Goal: Contribute content: Add original content to the website for others to see

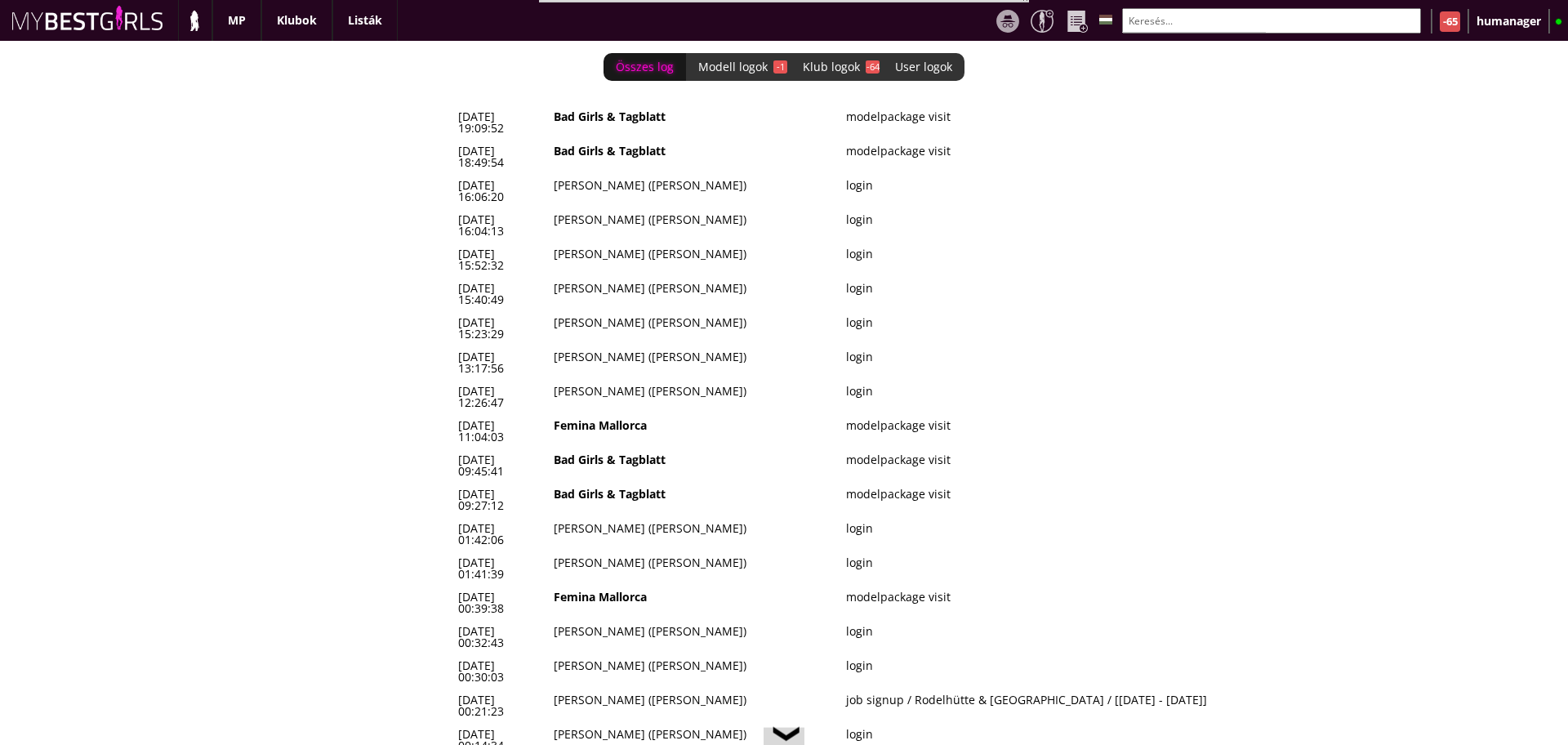
scroll to position [0, 6730]
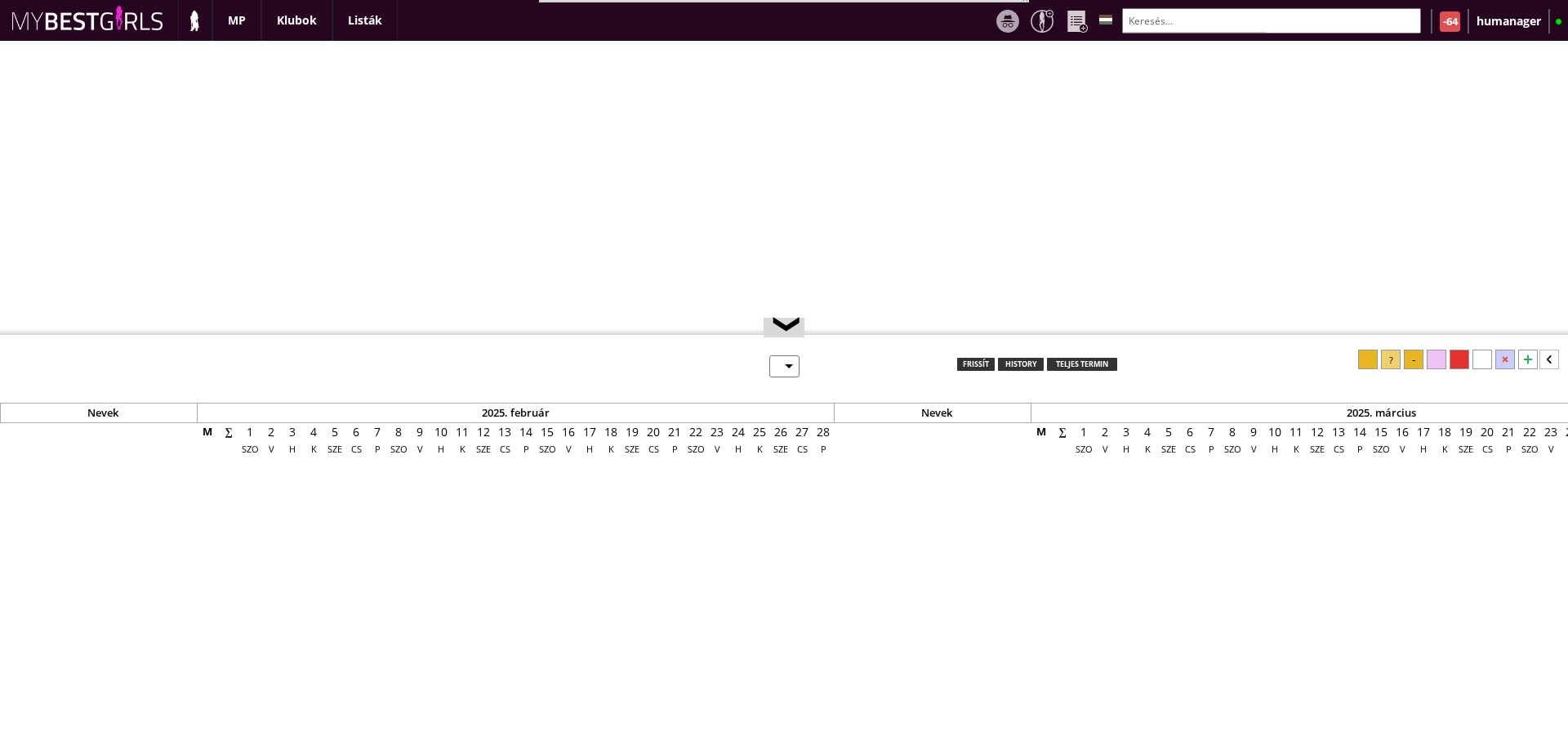
select select "0"
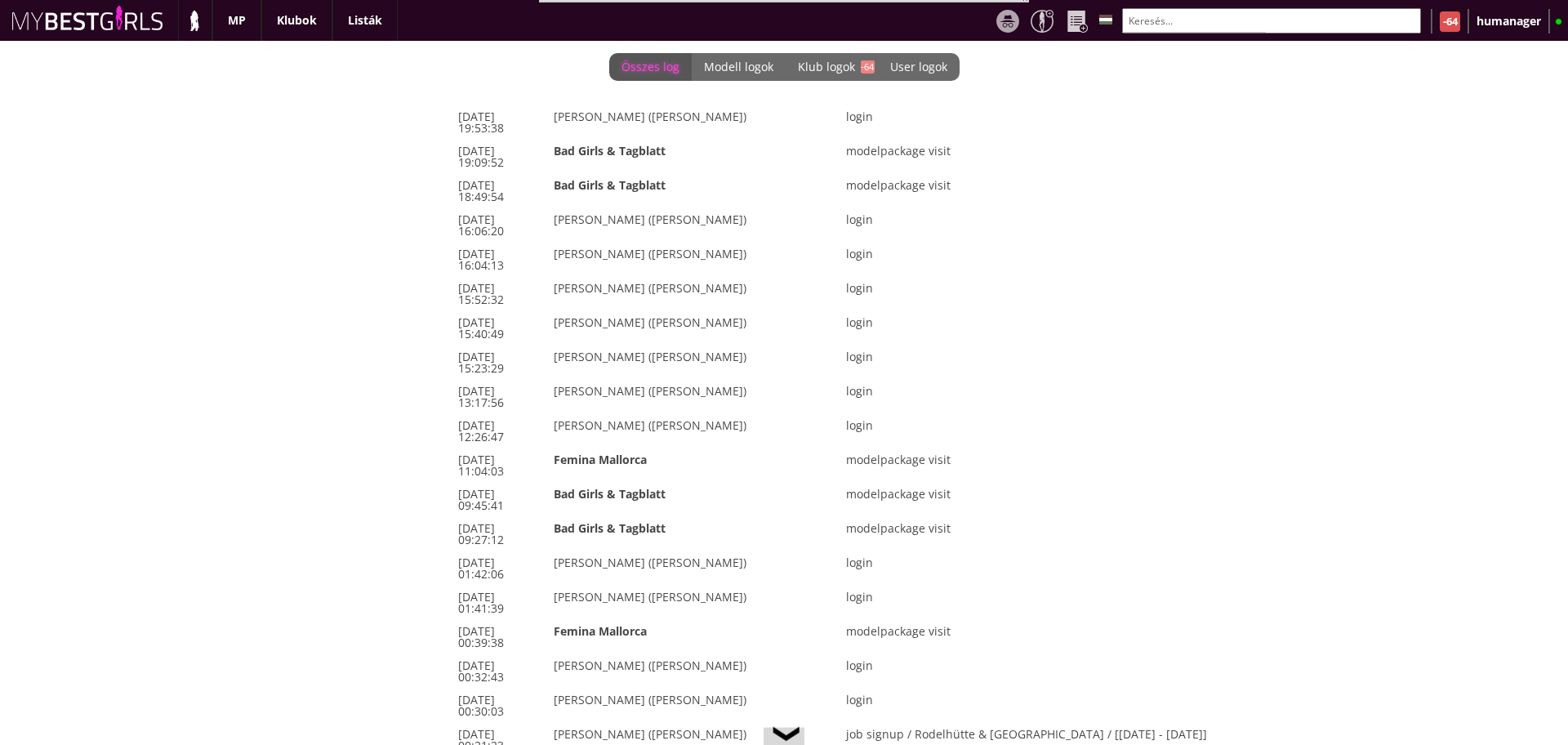
scroll to position [0, 6730]
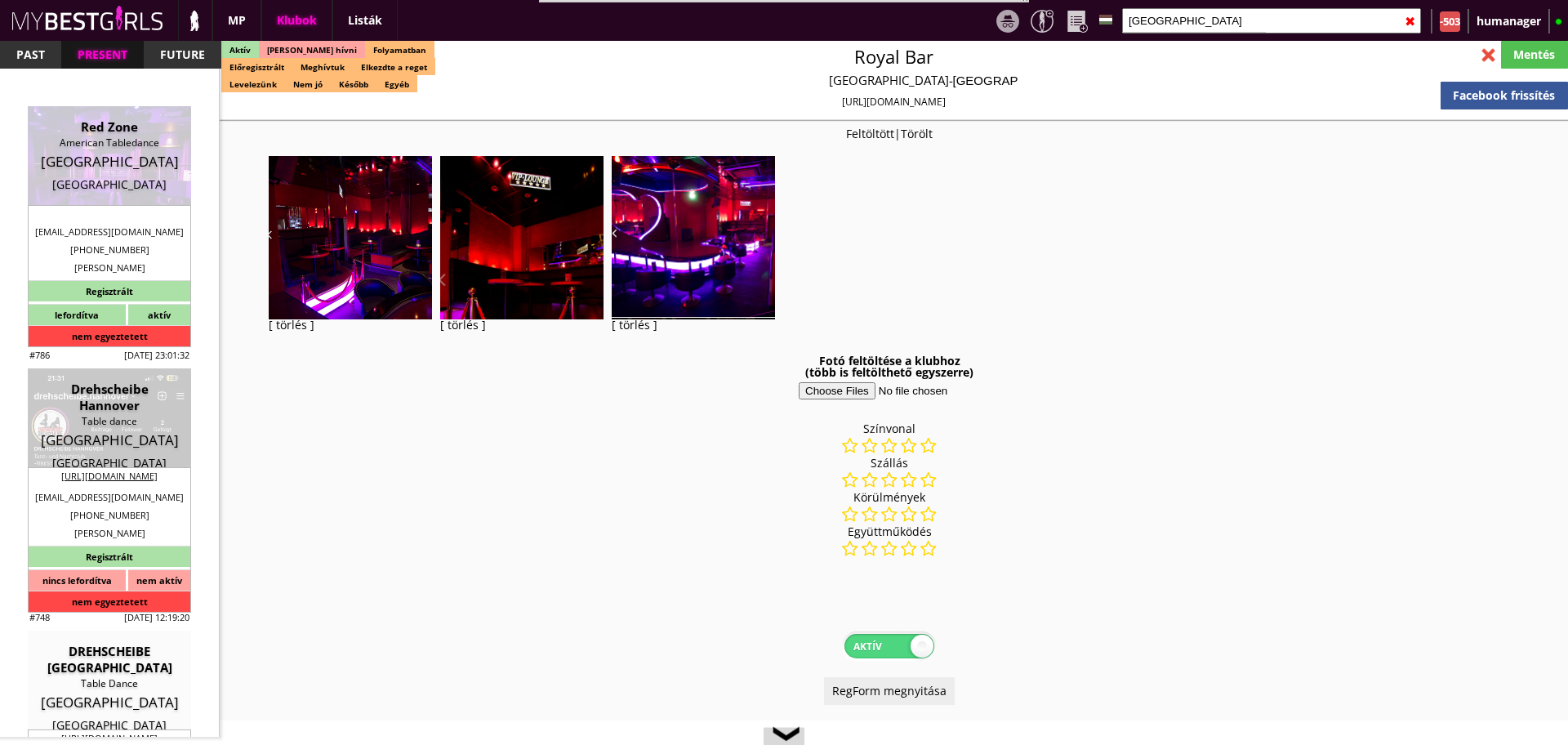
select select "reg"
select select "weeks"
select select "0"
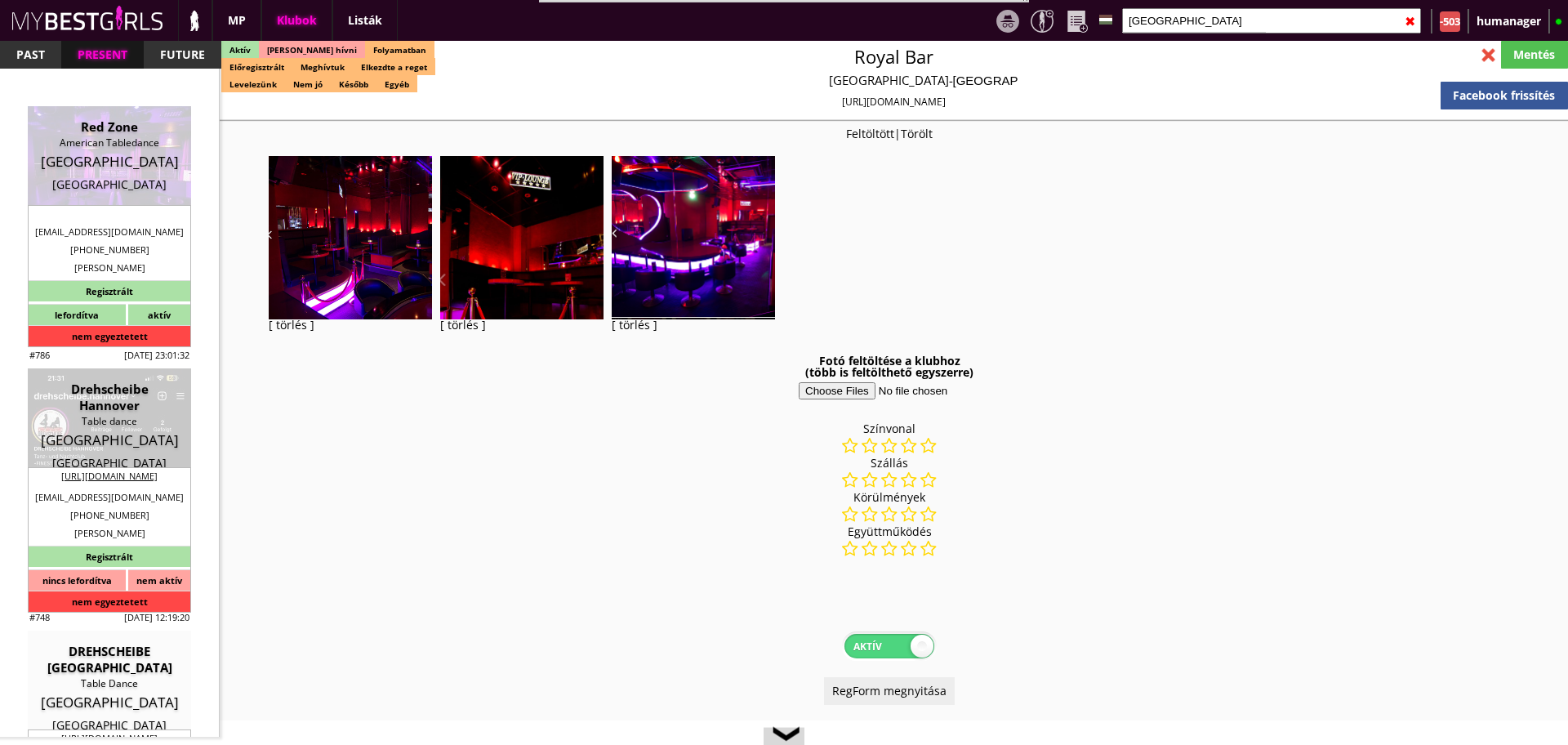
select select "room"
select select "0"
select select "last day"
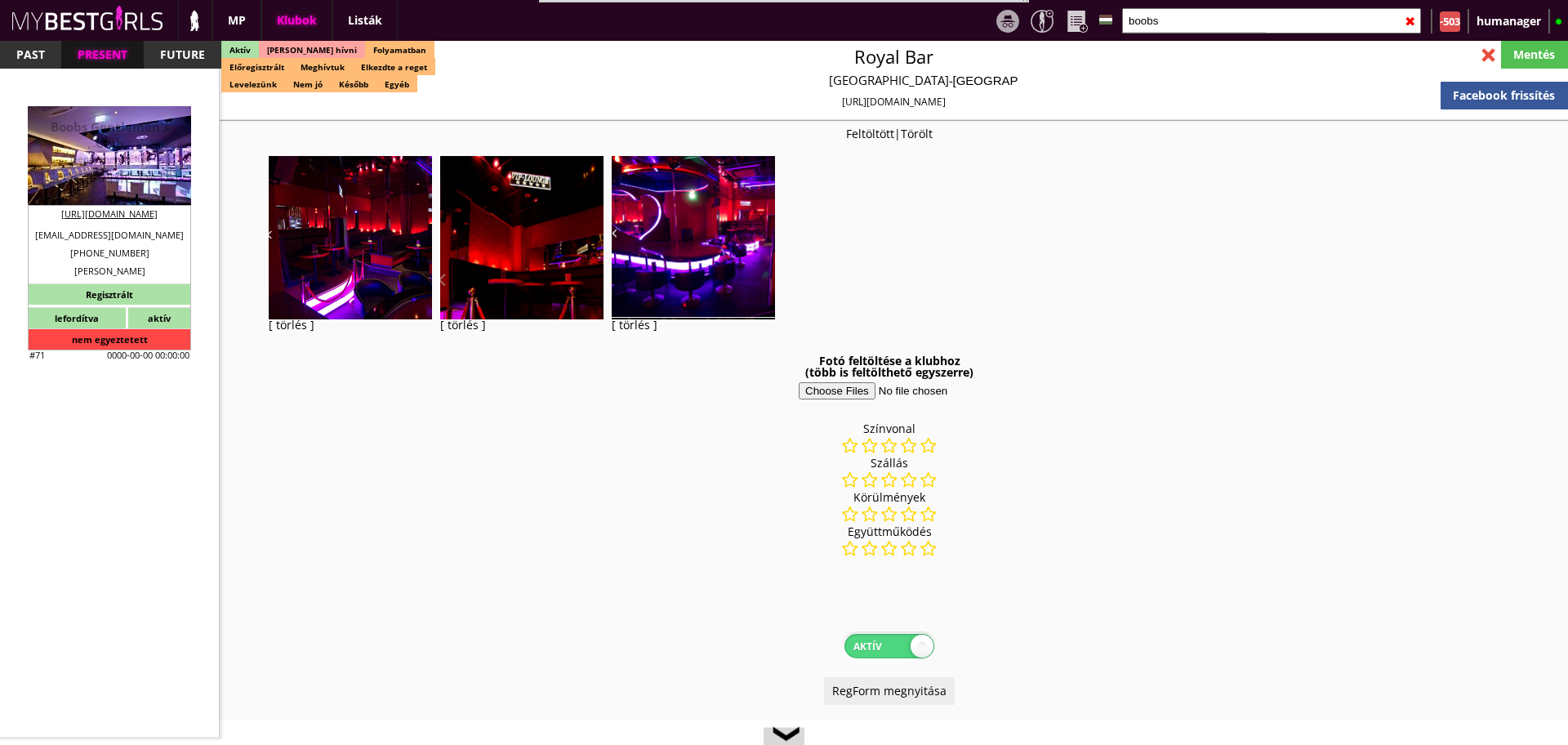
scroll to position [2928, 0]
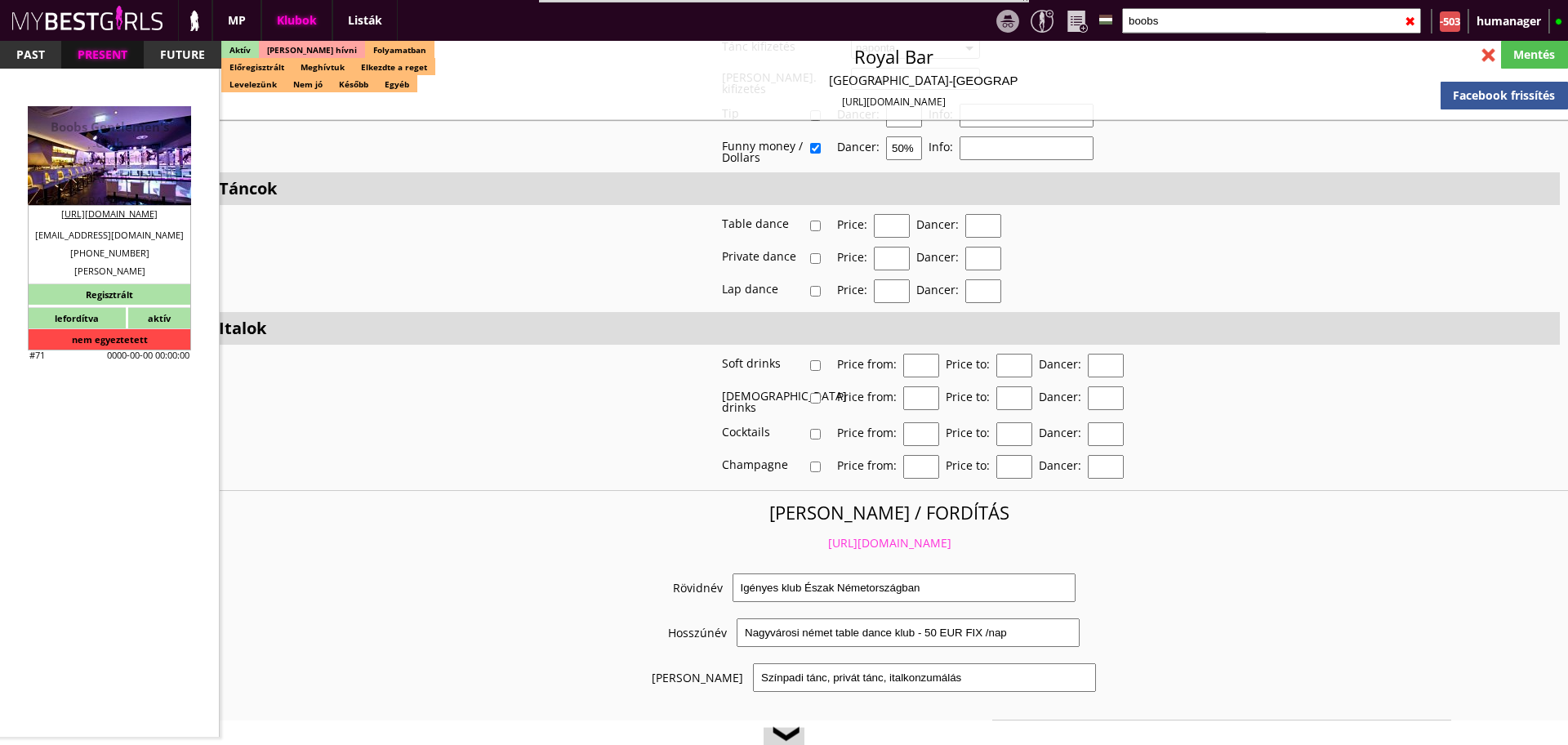
type input "boobs"
click at [128, 187] on div "Boobs Gentlemen's Club Gentlemens Club Germany Munich" at bounding box center [109, 164] width 139 height 90
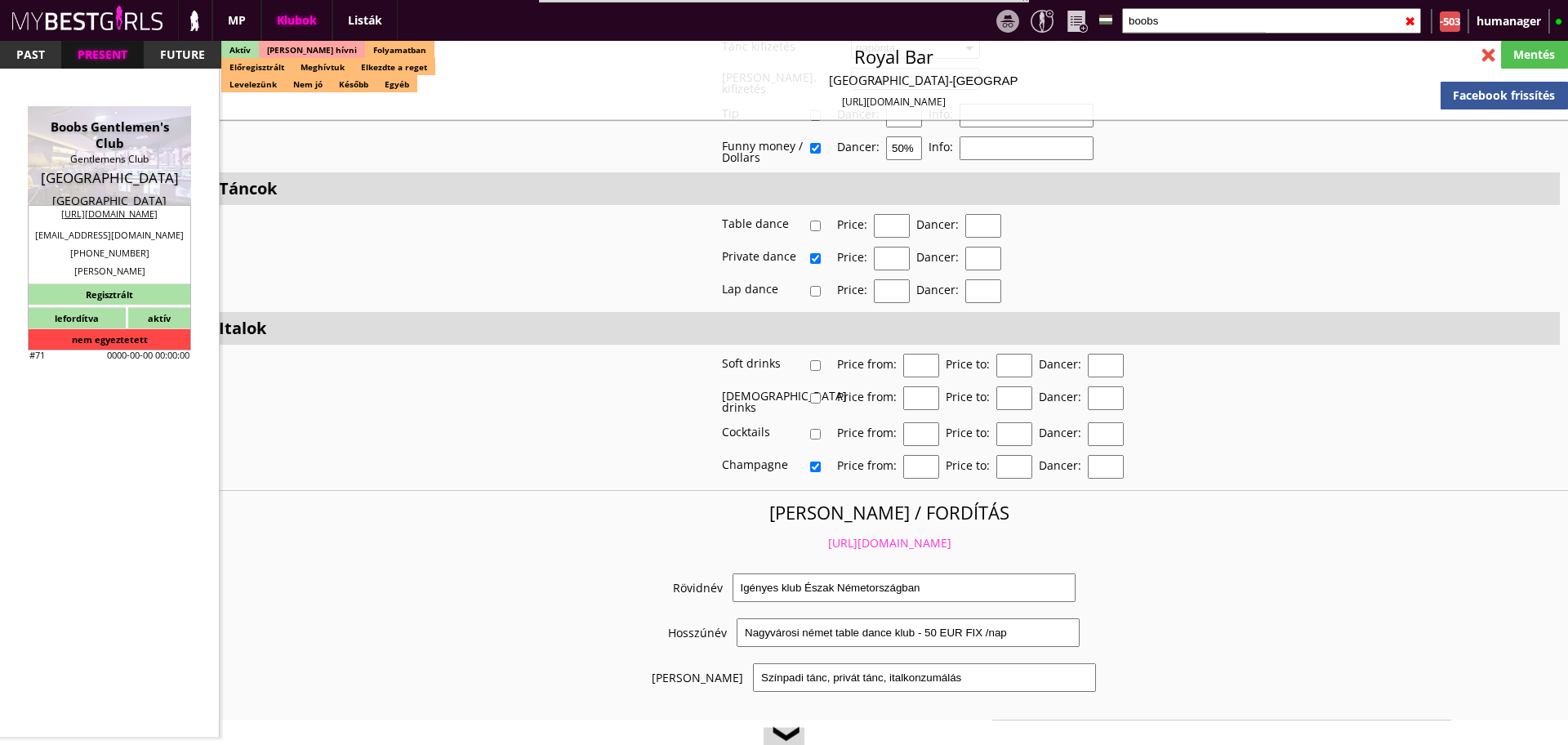
type input "Munich"
checkbox input "false"
type textarea "Domenico válasza a prosti papírokra Hi, these working papers have nothing to do…"
type textarea "Fax: +498959918572 | Szilágyi Szilvi mondta, hogy "eszméletlenül" jól lehet ker…"
type input "15.00"
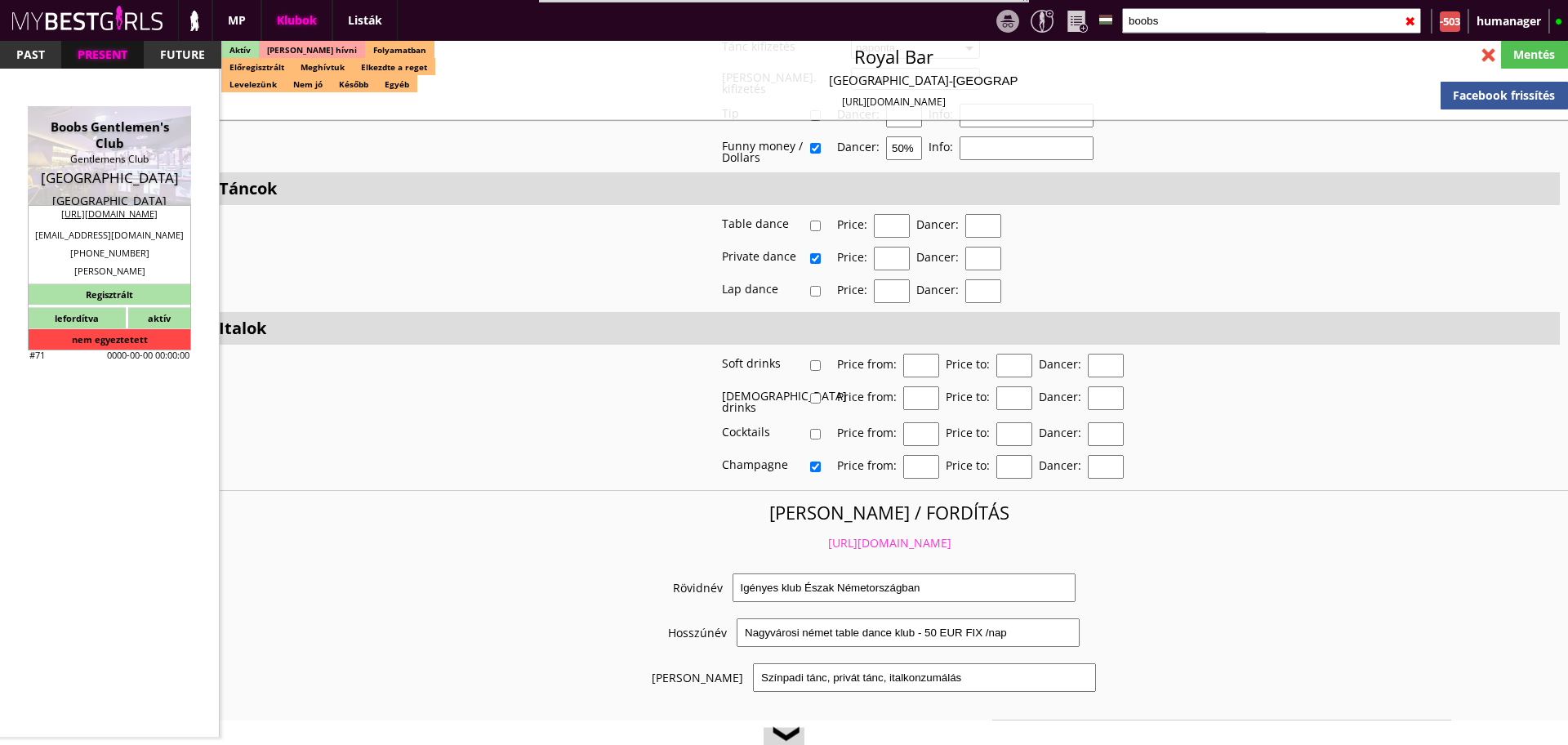
type input "EUR"
type input "Boobs Gentlemen's Club"
type input "Gentlemens Club"
type input "80335"
type input "Dachauer Str. 17"
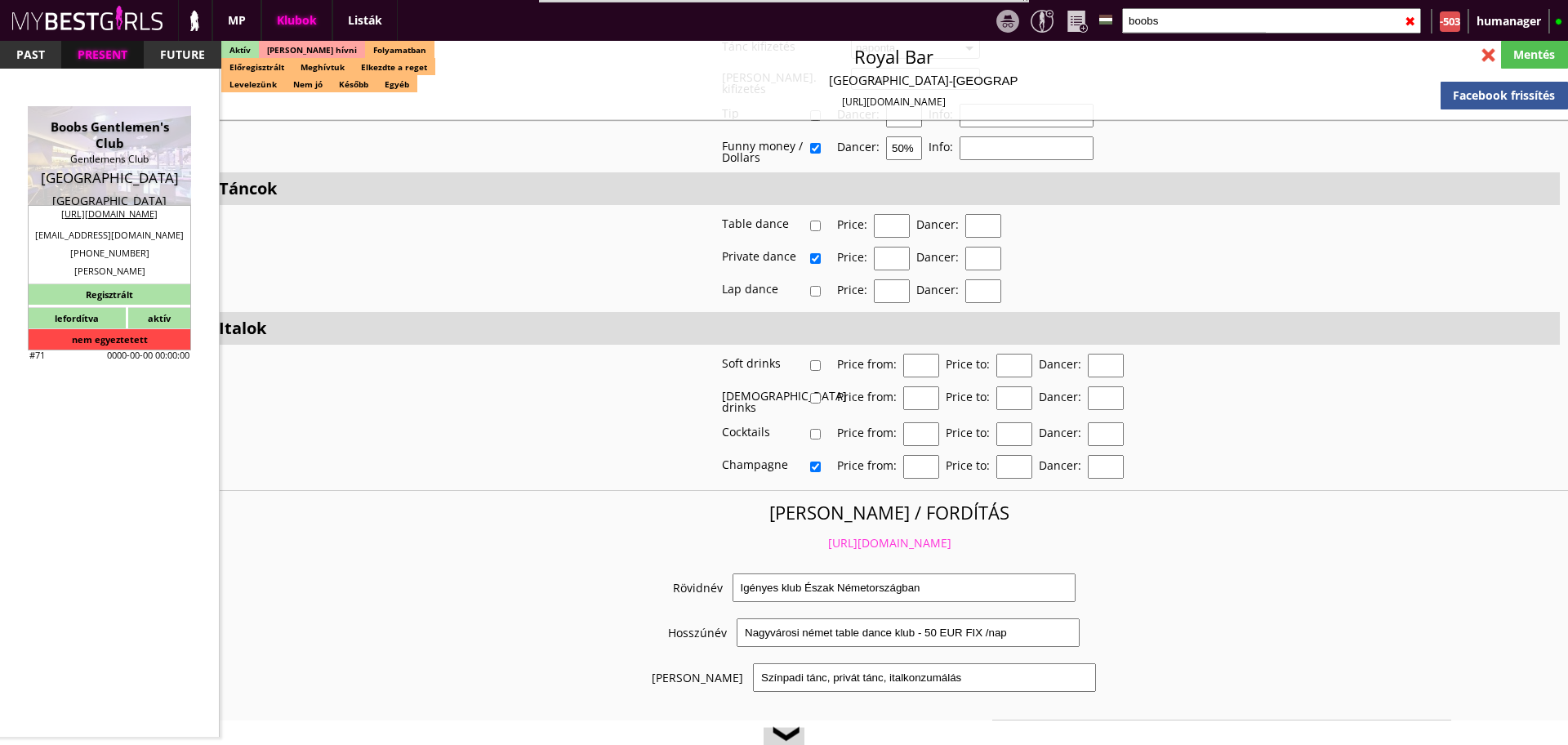
type input "+49"
type input "89 59918495"
type input "+498959918495"
type input "contact@tabledanceboobs.de"
type input "https://boobs-tabledance.com/datenschutz/"
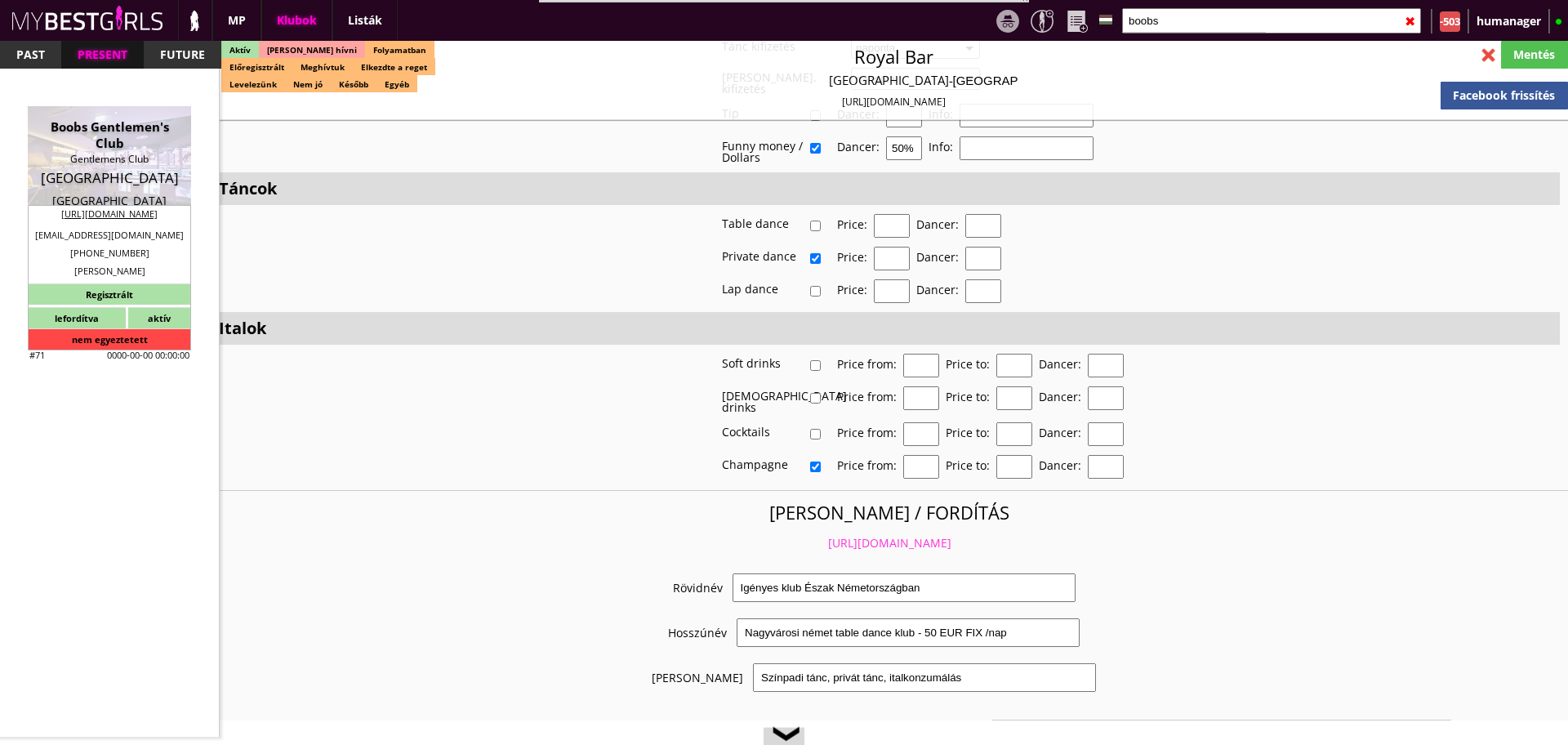
type textarea "A&R Handels GmbH DE170538935 80335 Munich Dachauerstr.17"
type input "A&R Handels GmbH"
type input "DE170538935"
type input "80335"
type input "Munich"
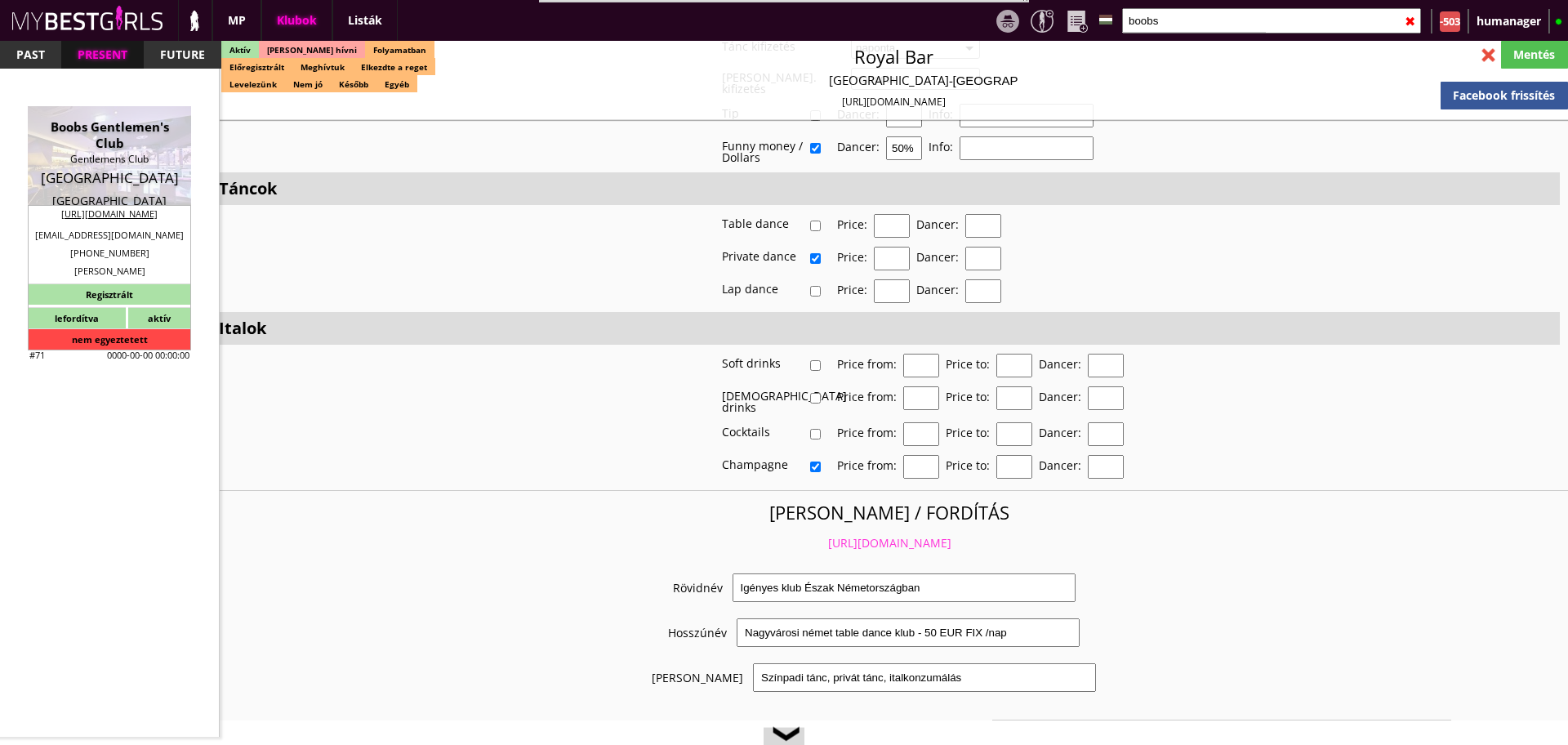
type input "Dachauerstr.17"
type input "Domenico"
type input "Albenzio"
type input "49"
type input "172 8953528"
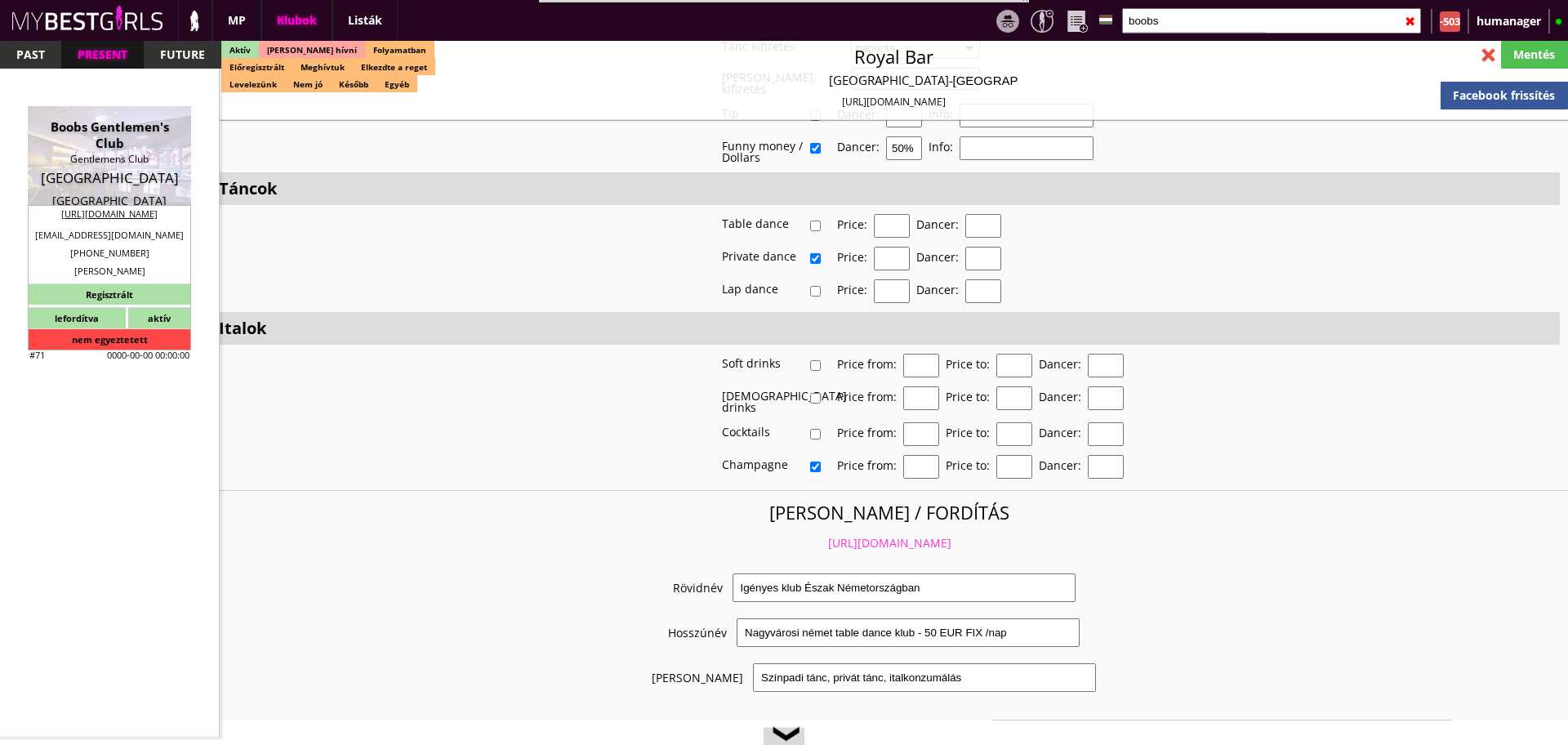
type input "info@boobs-tabledance.com"
type input "Frank"
type input "49"
type input "1517 0470420"
type input "reservierung@boobs-tabledance.com"
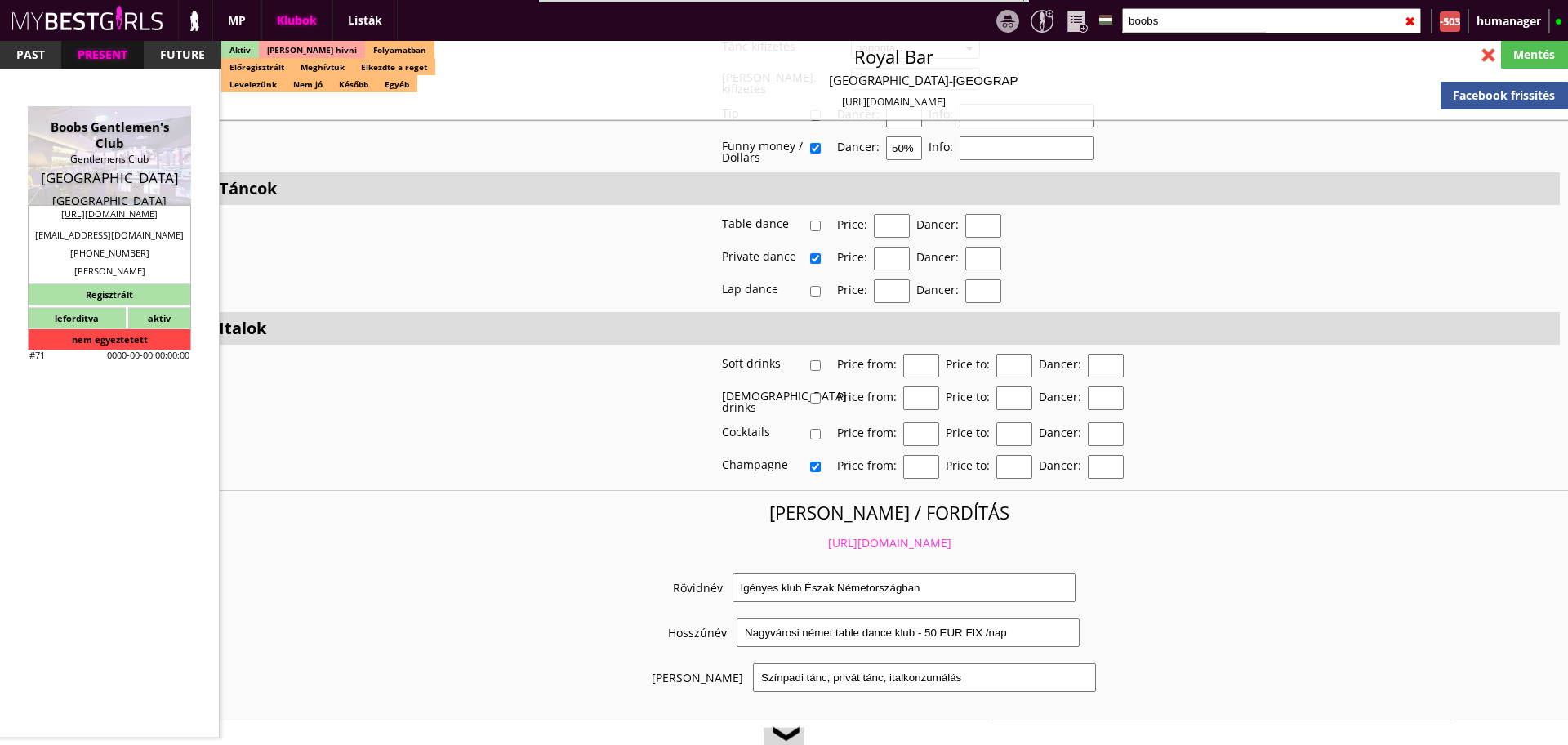
type textarea "application@boobs-tabledance.com Régi cég cím: Goethestr. 3, 80336"
type input "20"
type input "2"
type input "1"
select select "months"
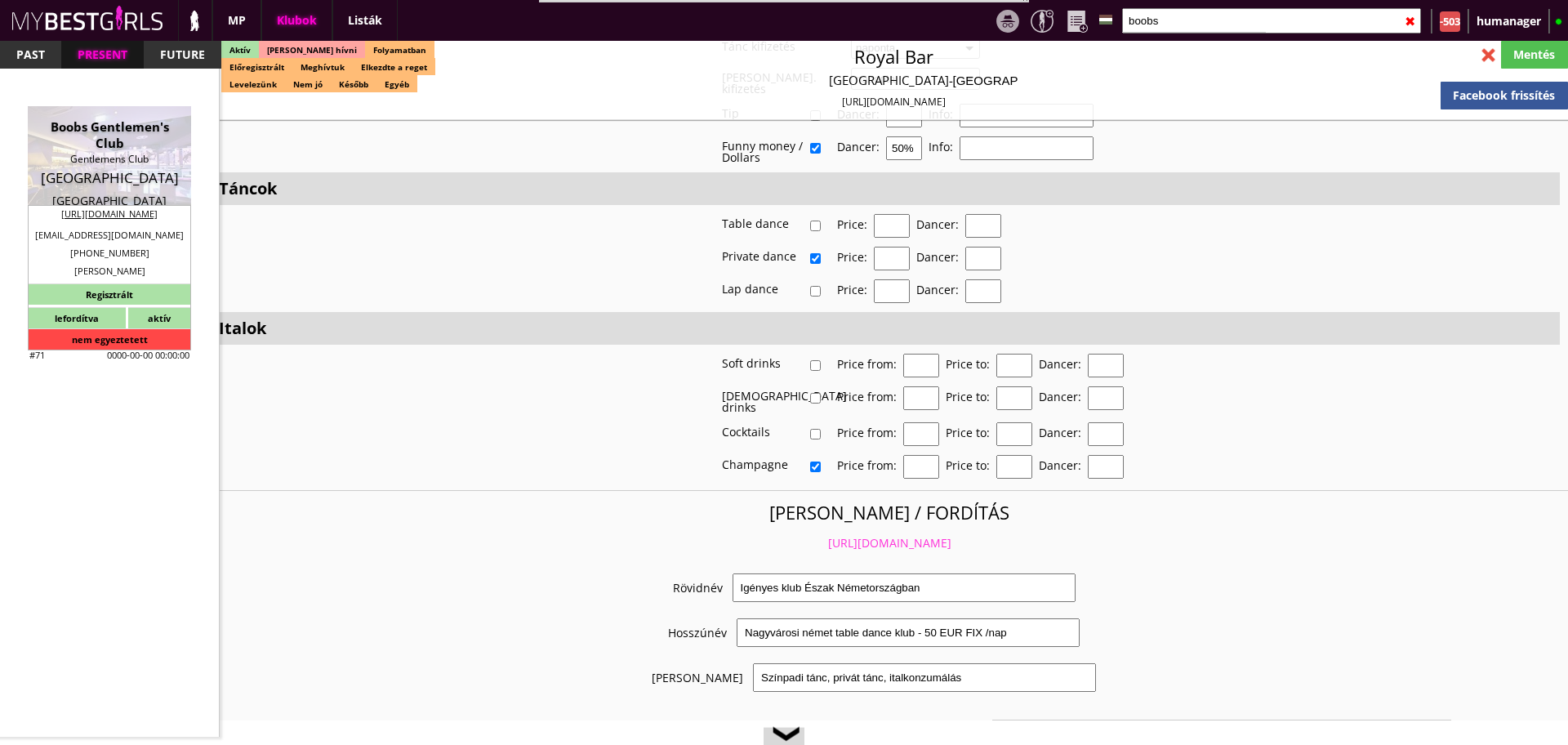
type input "2"
type input "10.00"
type input "2-4"
checkbox input "true"
checkbox input "false"
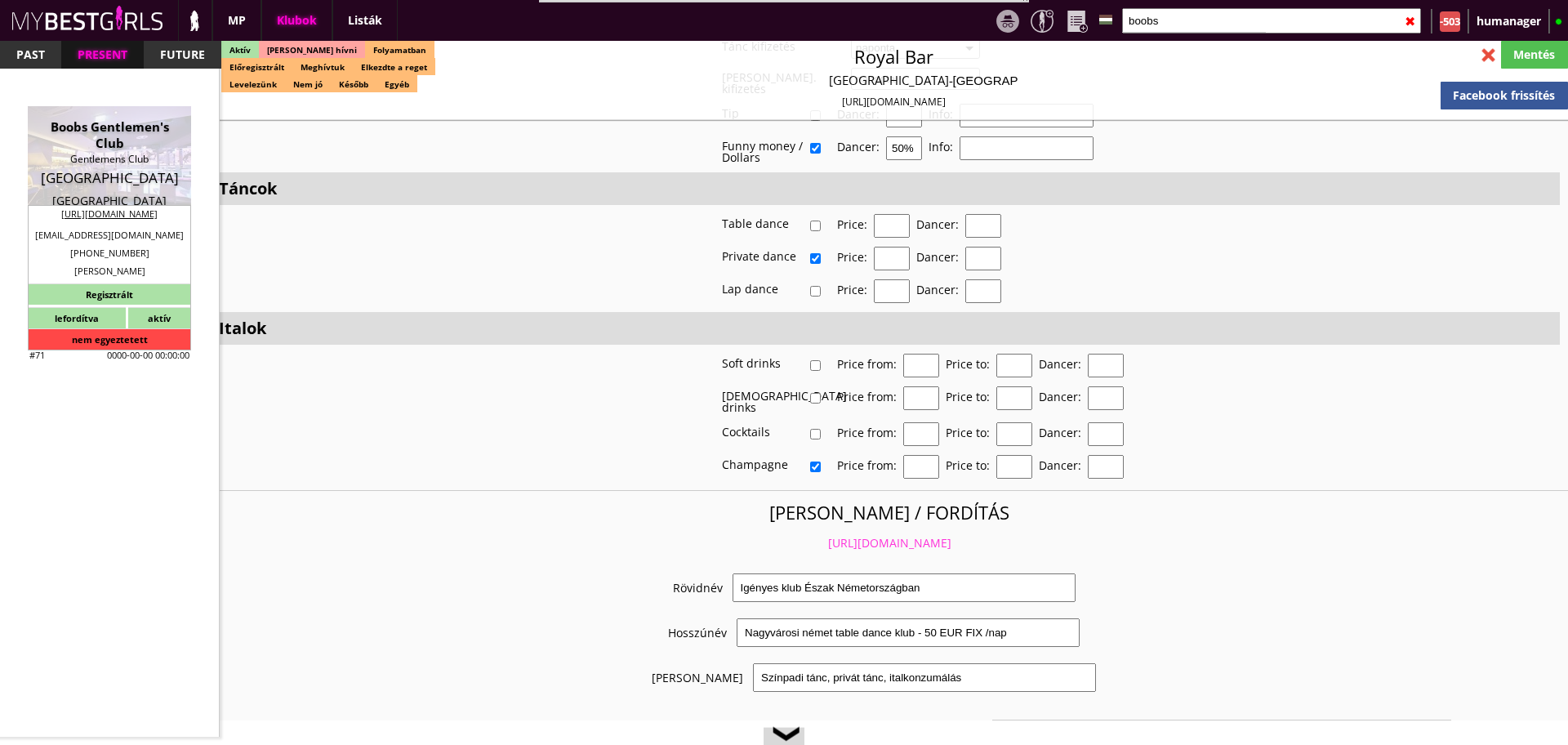
checkbox input "true"
checkbox input "false"
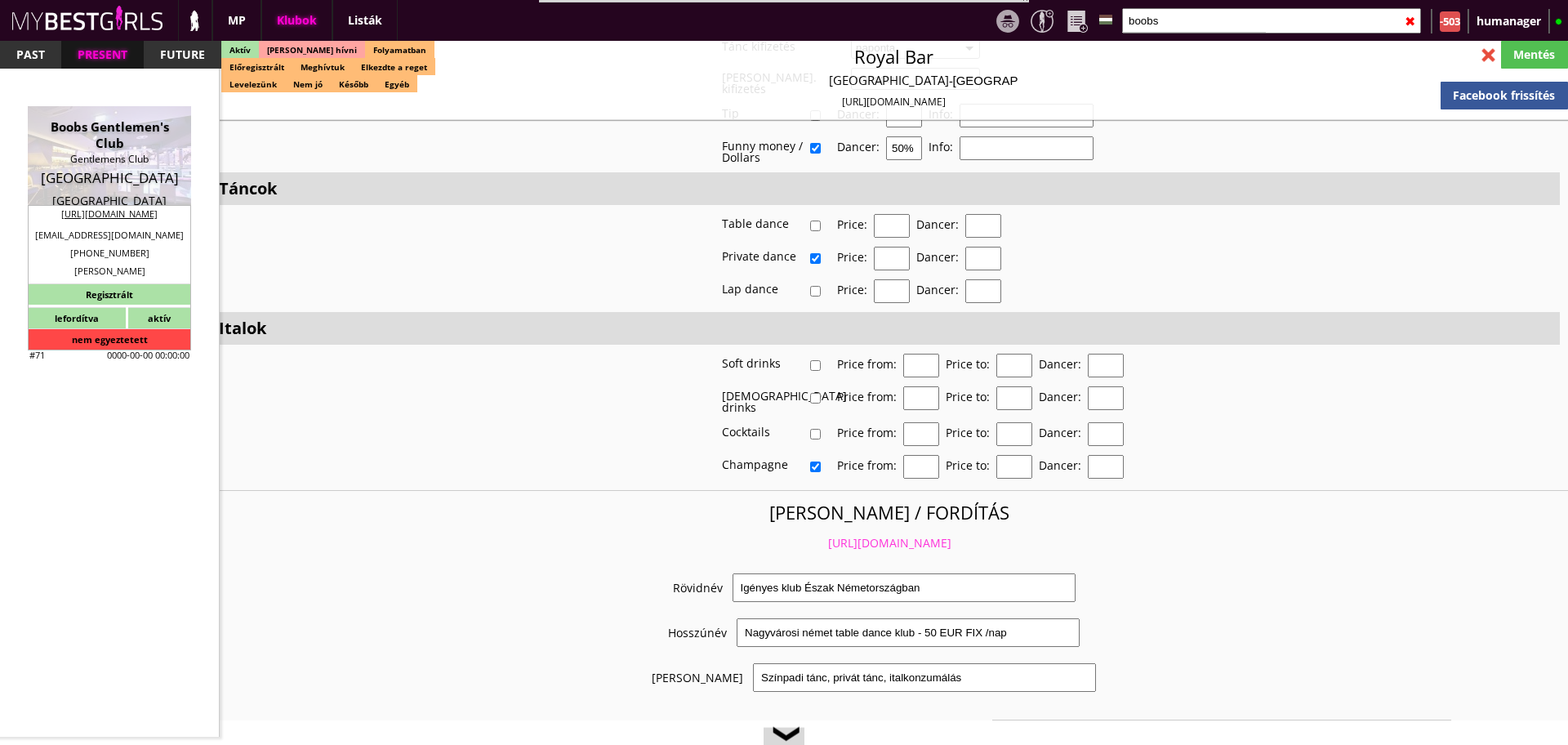
checkbox input "true"
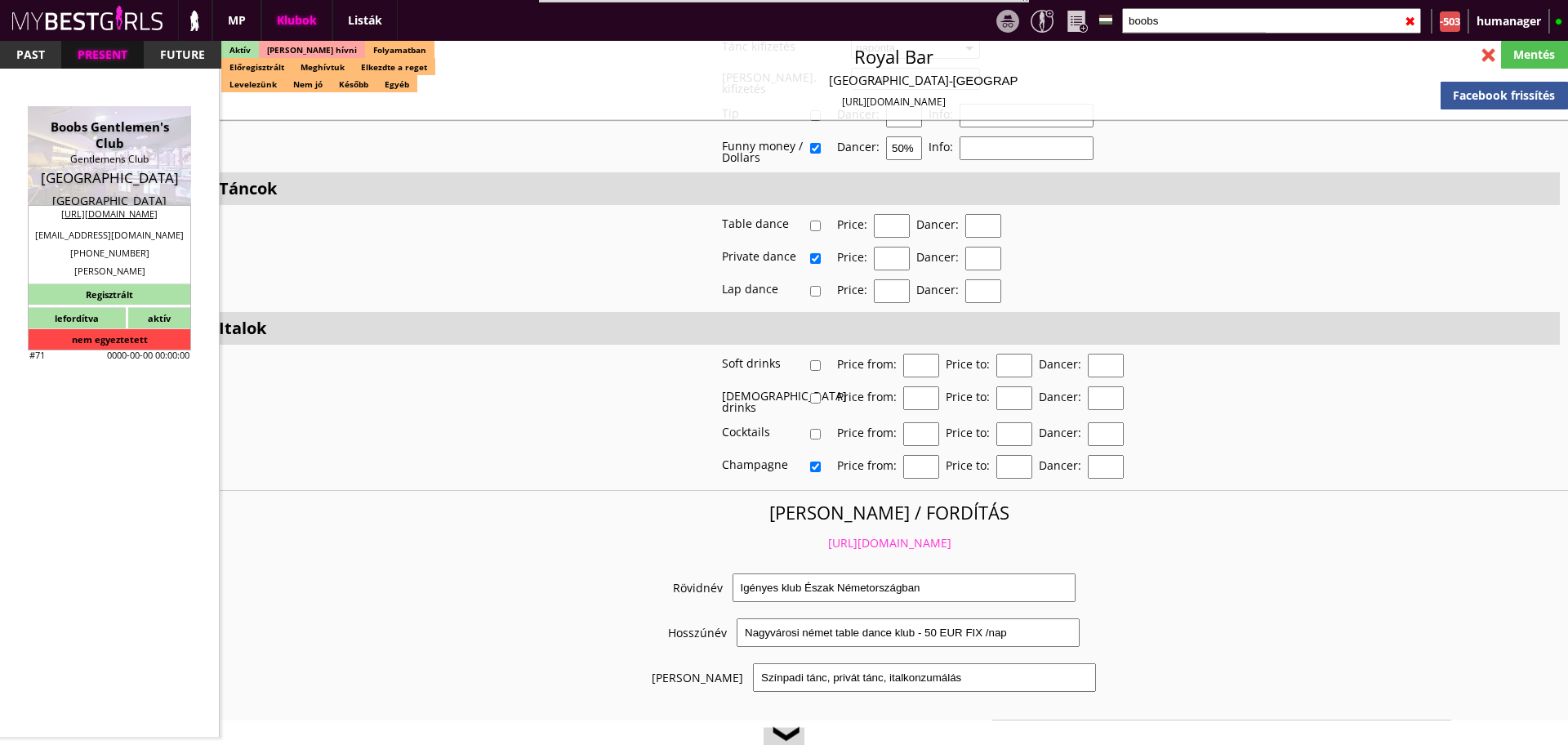
type input "5"
checkbox input "true"
type input "5"
type input "2"
type input "1000"
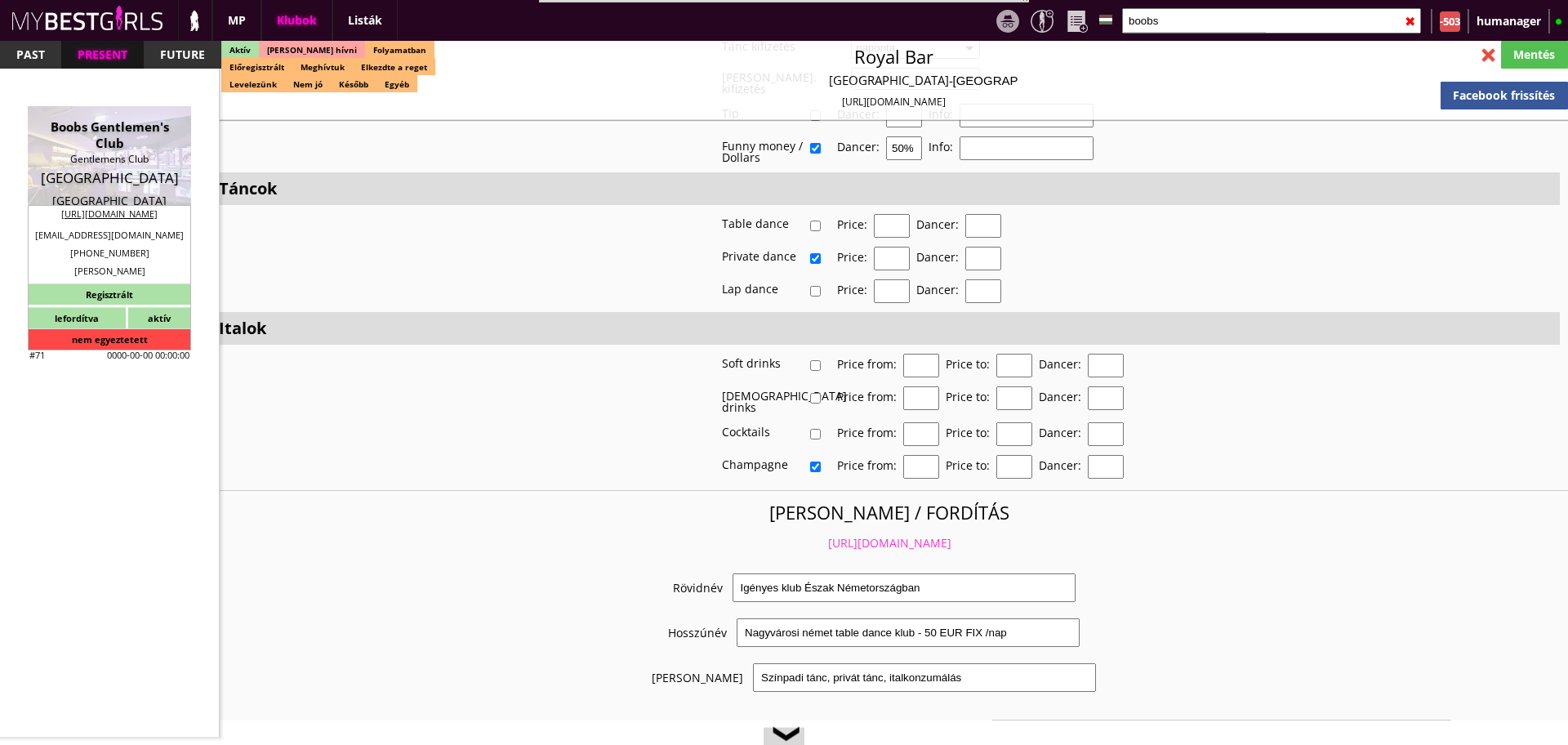
type input "60.00"
type input "0.00"
checkbox input "true"
type input "50%"
checkbox input "true"
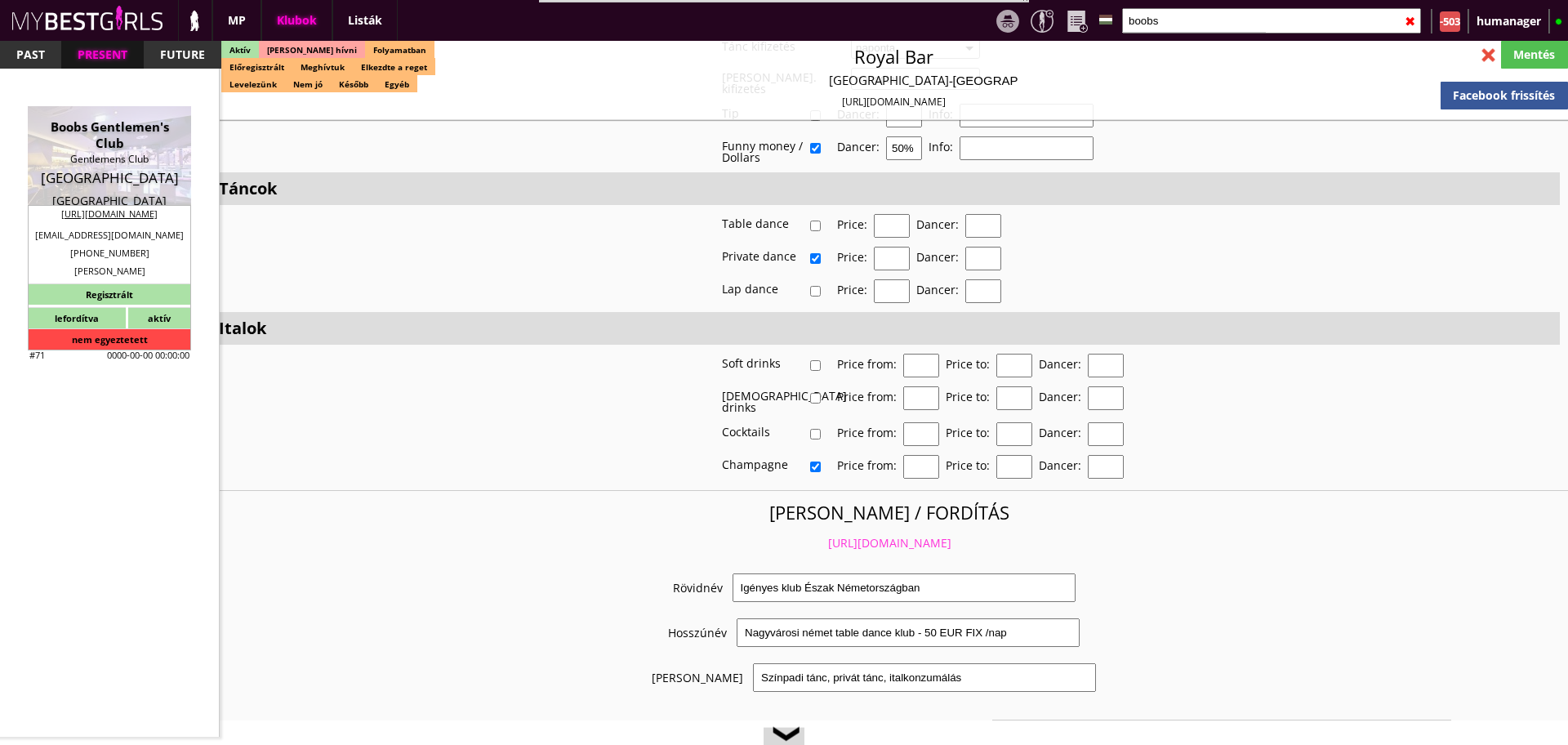
type input "60"
type input "30"
checkbox input "true"
type input "100"
type input "7400"
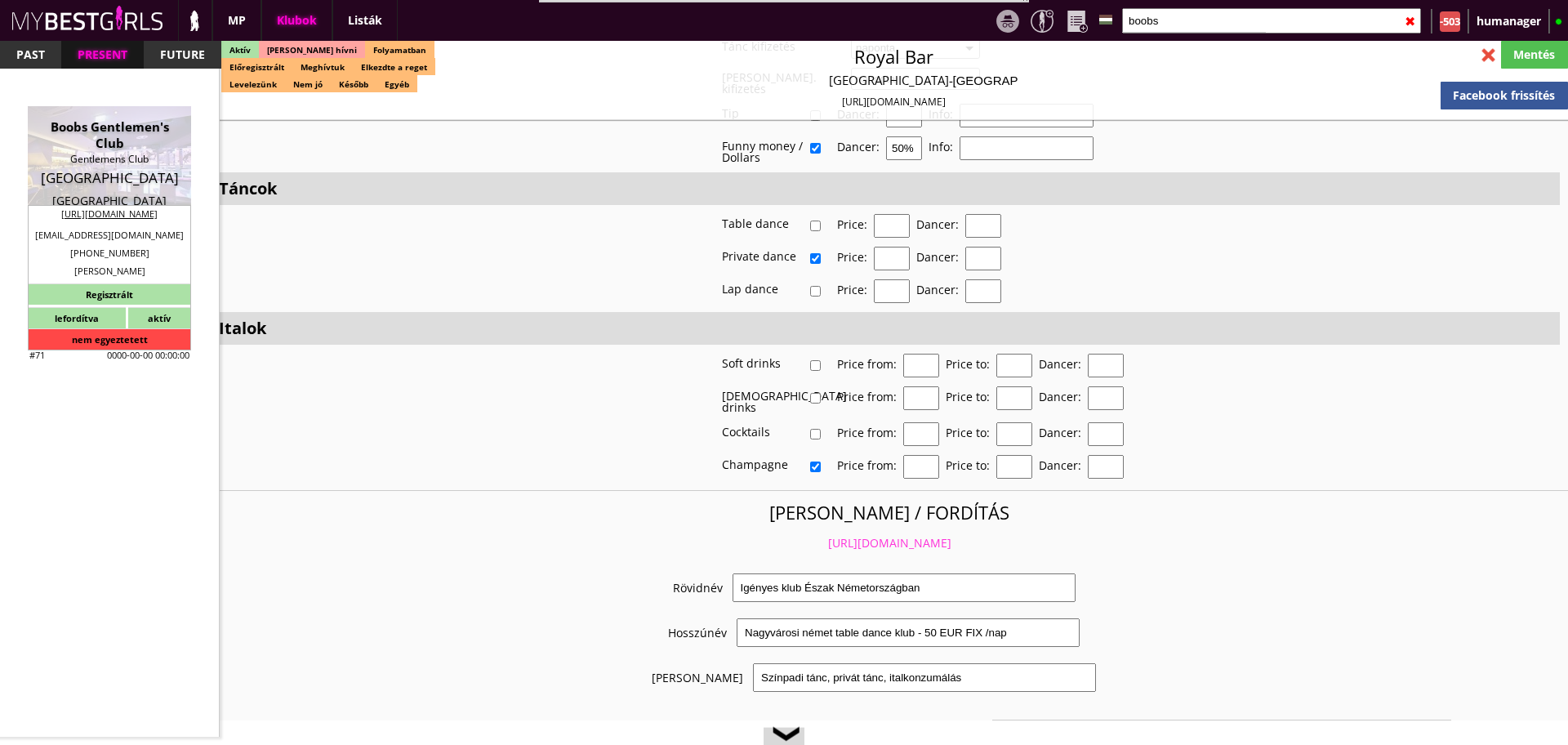
type input "30"
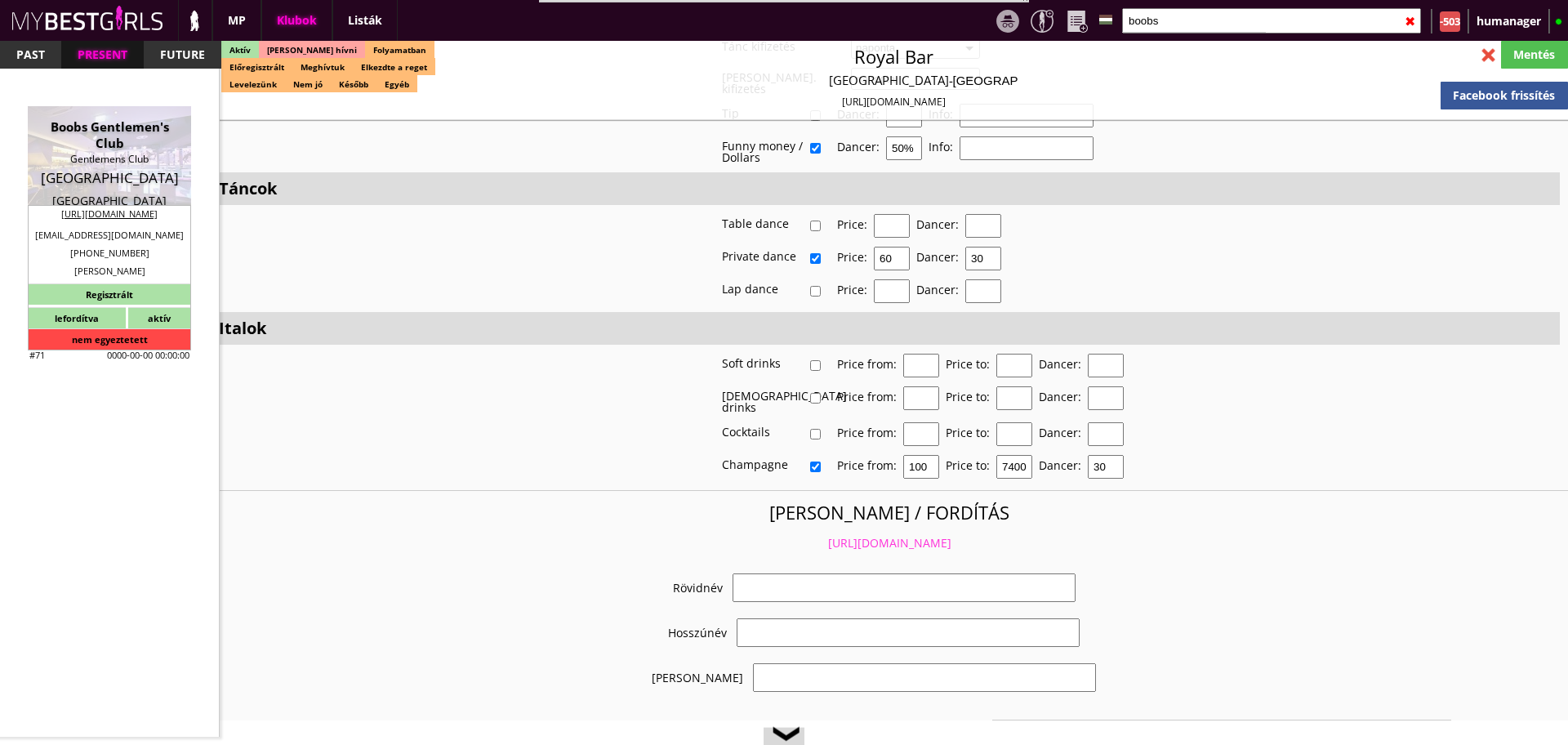
select select "info@boobs-tabledance.com"
checkbox input "true"
type input "Németország München egyik presztízs klubja"
type input "München egyik legforgalmasabb klubja - 60 EUR FIX/nap"
type input "Stage dance, private dance, italkonzumálás"
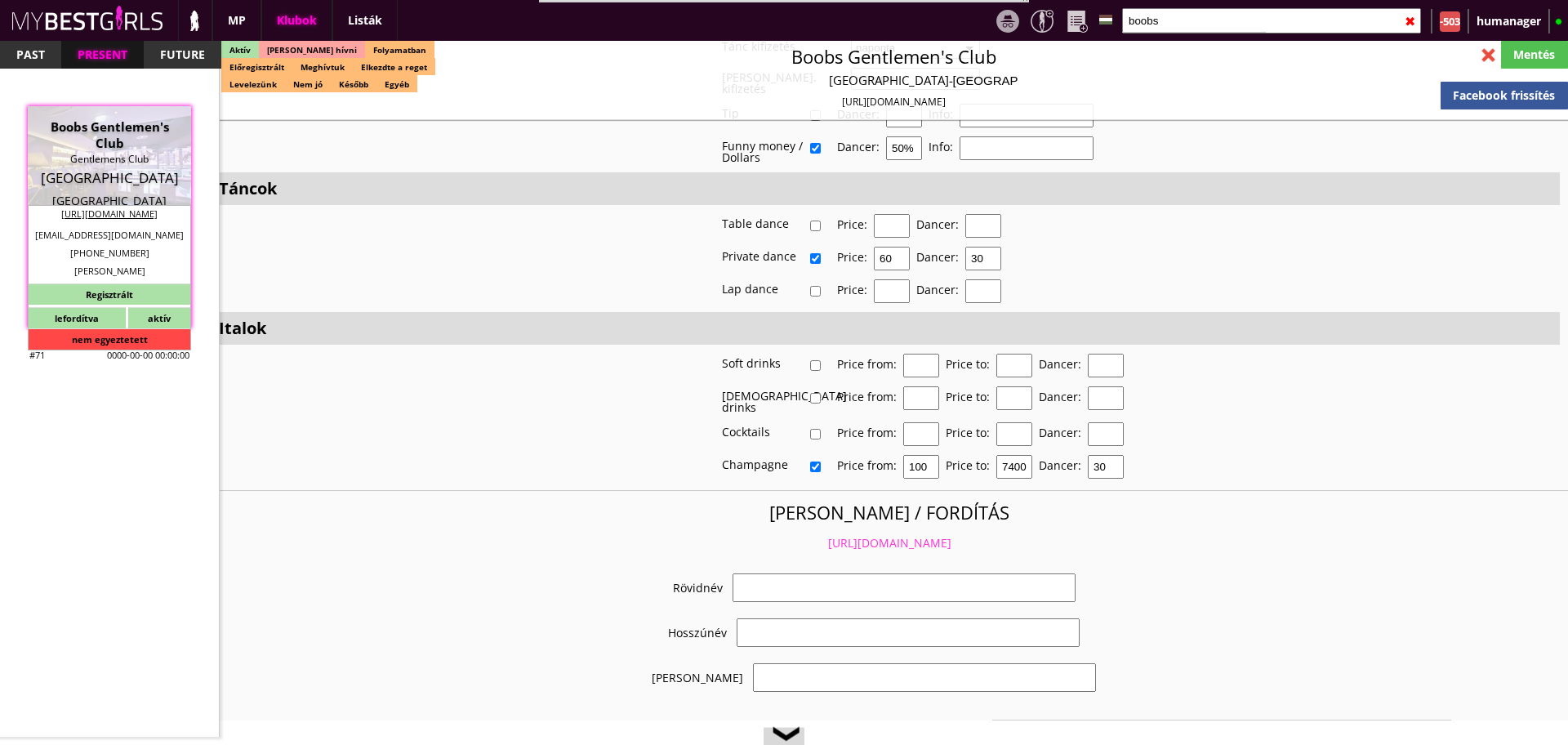
type textarea "Country: Germany City: Munich Travel: Self-financing with airplane, bus or trai…"
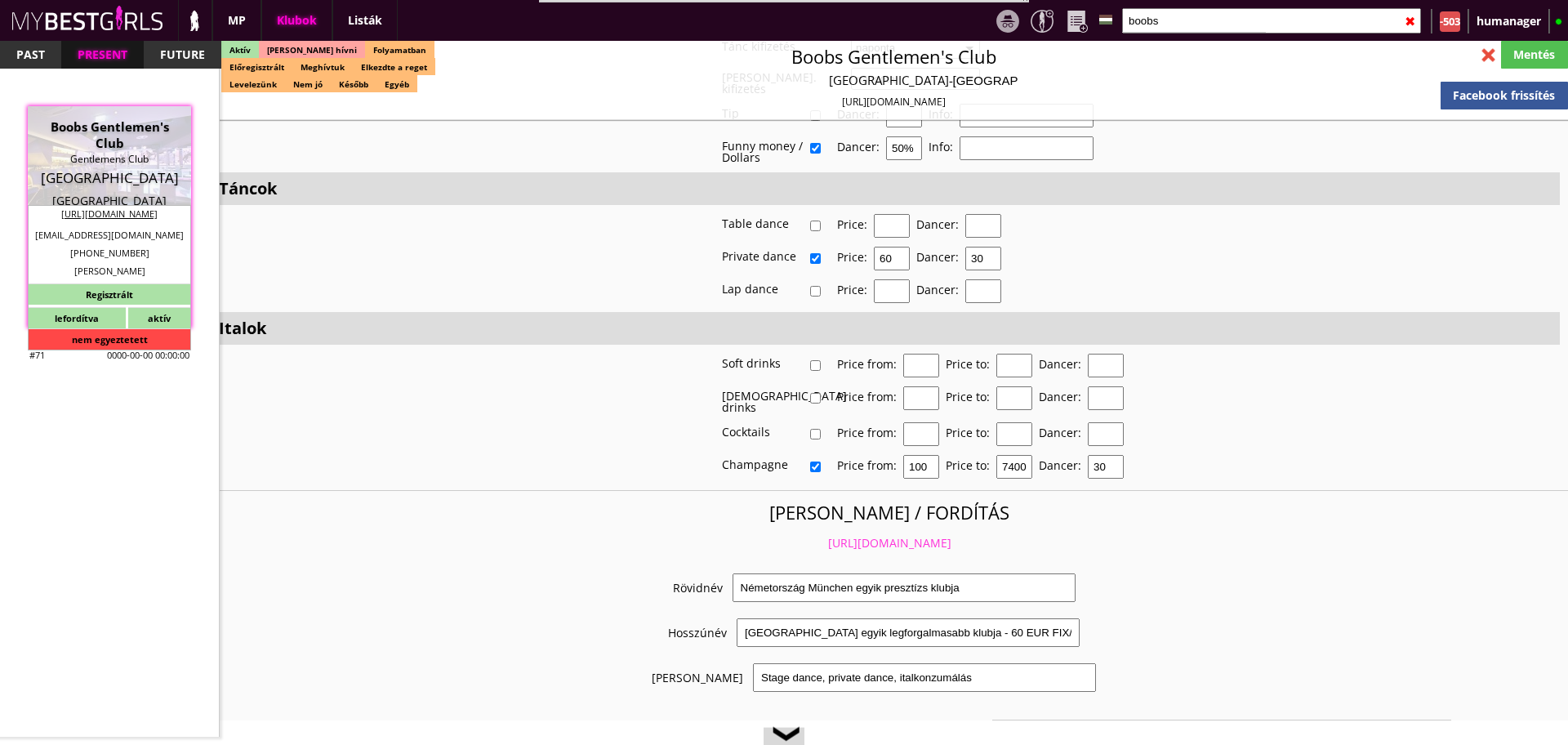
click at [883, 535] on link "https://mybestgirls.com/nemetorszag-munchen-egyik-presztizs-klubja" at bounding box center [890, 543] width 124 height 15
click at [1169, 24] on input "boobs" at bounding box center [1271, 21] width 299 height 26
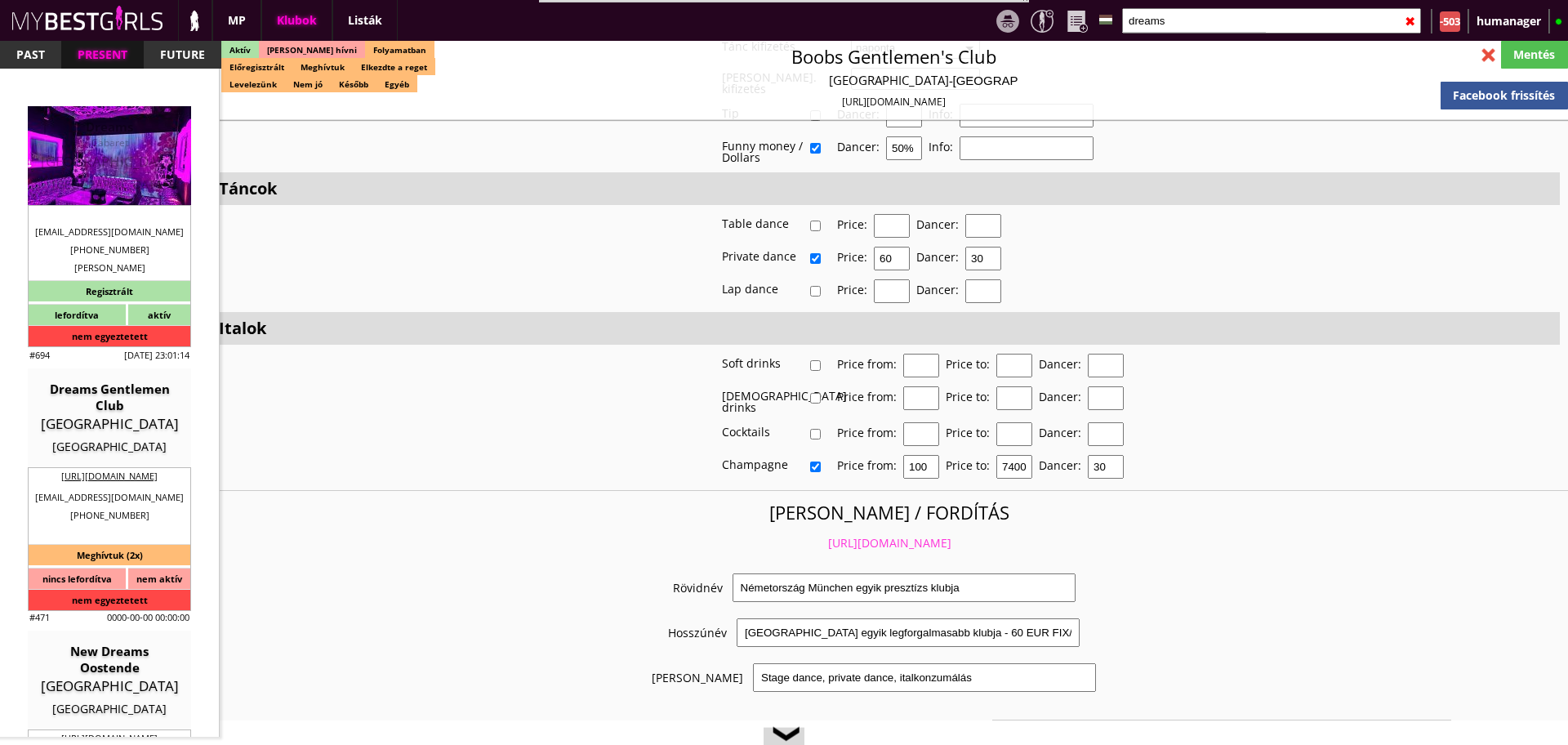
type input "dreams"
click at [116, 165] on div "Luxembourg" at bounding box center [109, 161] width 139 height 16
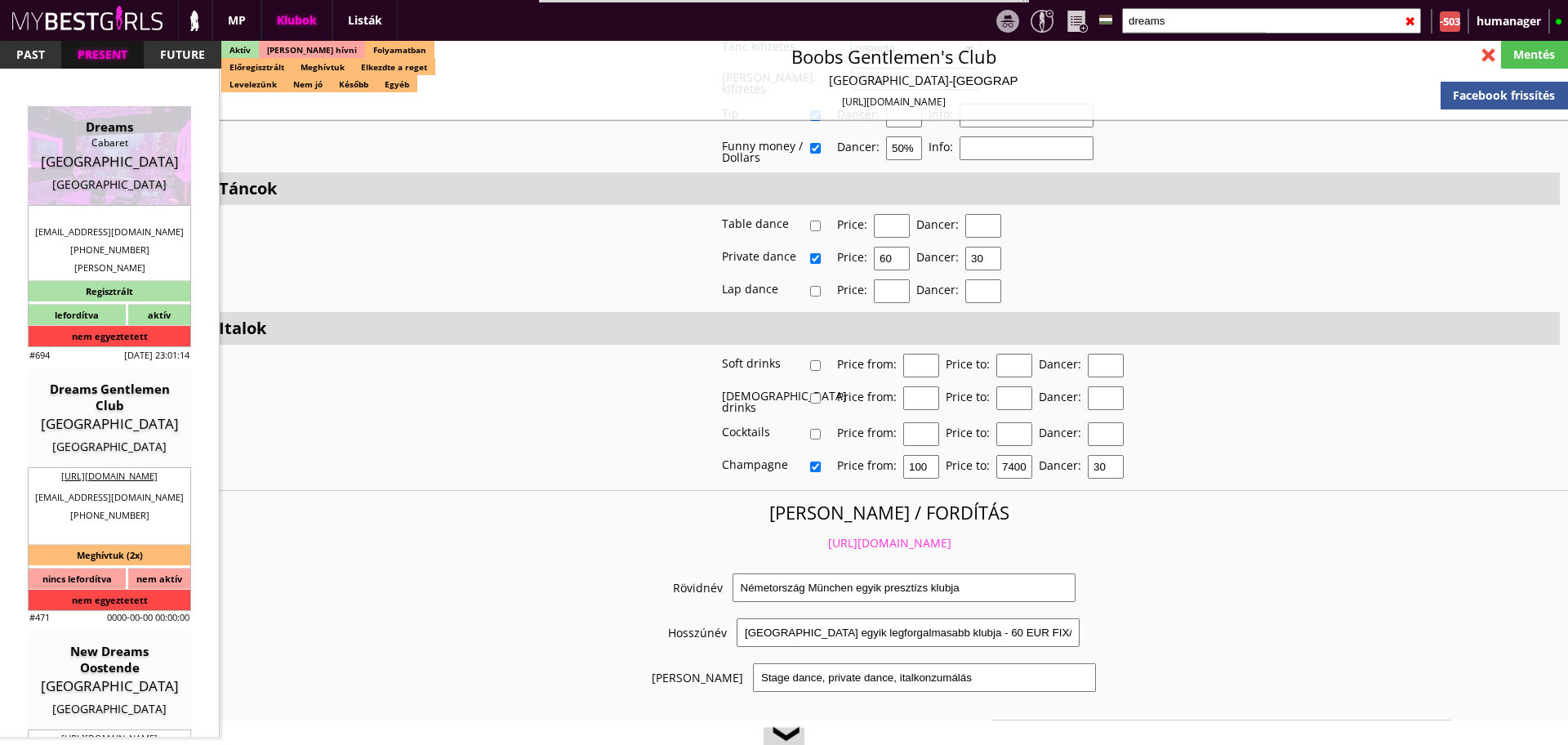
type input "Luxembourg"
checkbox input "false"
type textarea "SZABAD DOHÁNYOZNI A CLUBBAN SZÁLLÁS INFÓ: Első emeleteln 2 szoba/apartman és 2 …"
type input "15.00"
type input "EUR"
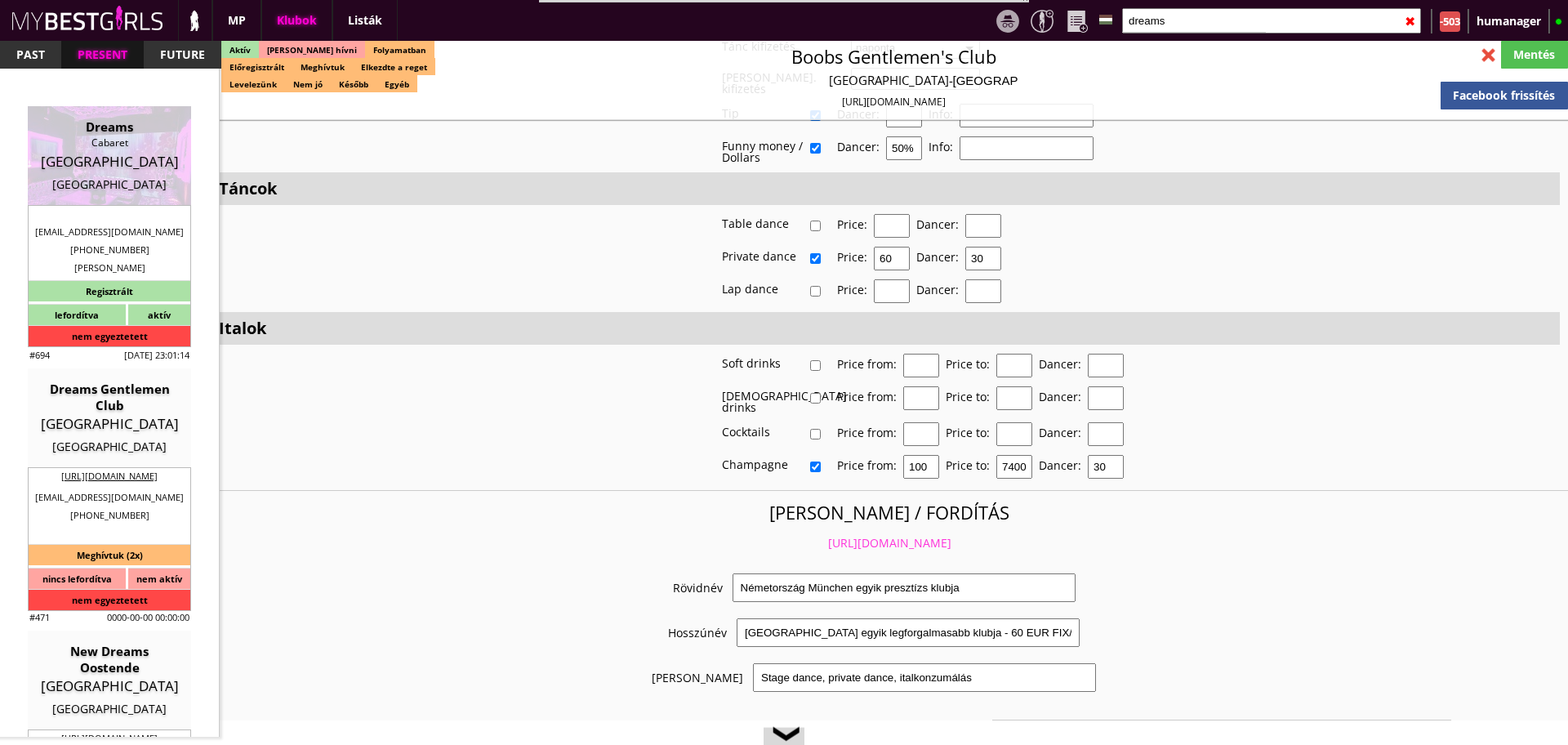
type input "Dreams"
type input "Cabaret"
type input "1839"
type input "23,rue Joseph Junck"
type input "352"
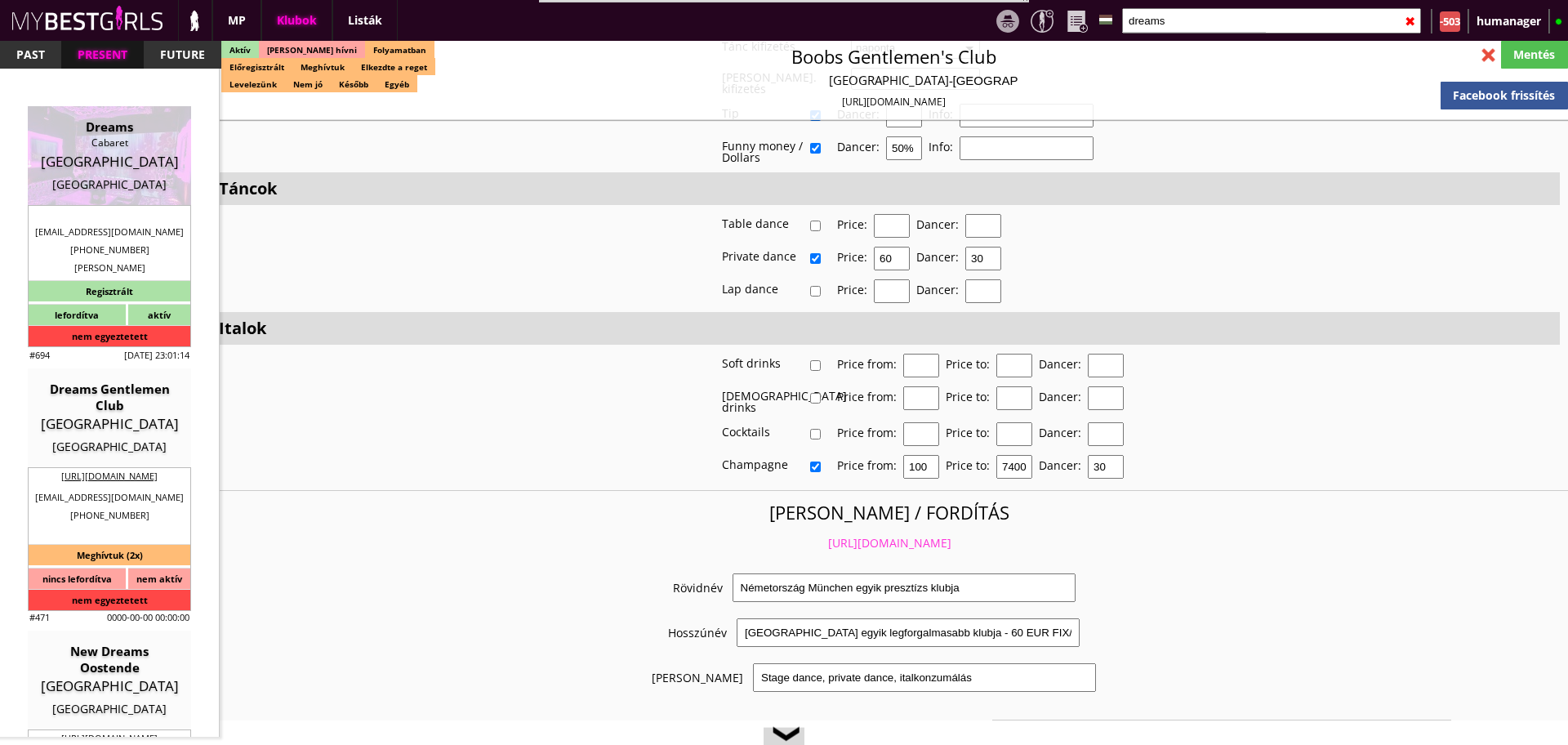
type input "691133251"
type input "dreamslux59@gmail.com"
type textarea "59RFN SARLS LU31229987 1839 Luxembourg 23,rue Joseph Junck"
type input "59RFN SARLS"
type input "LU31229987"
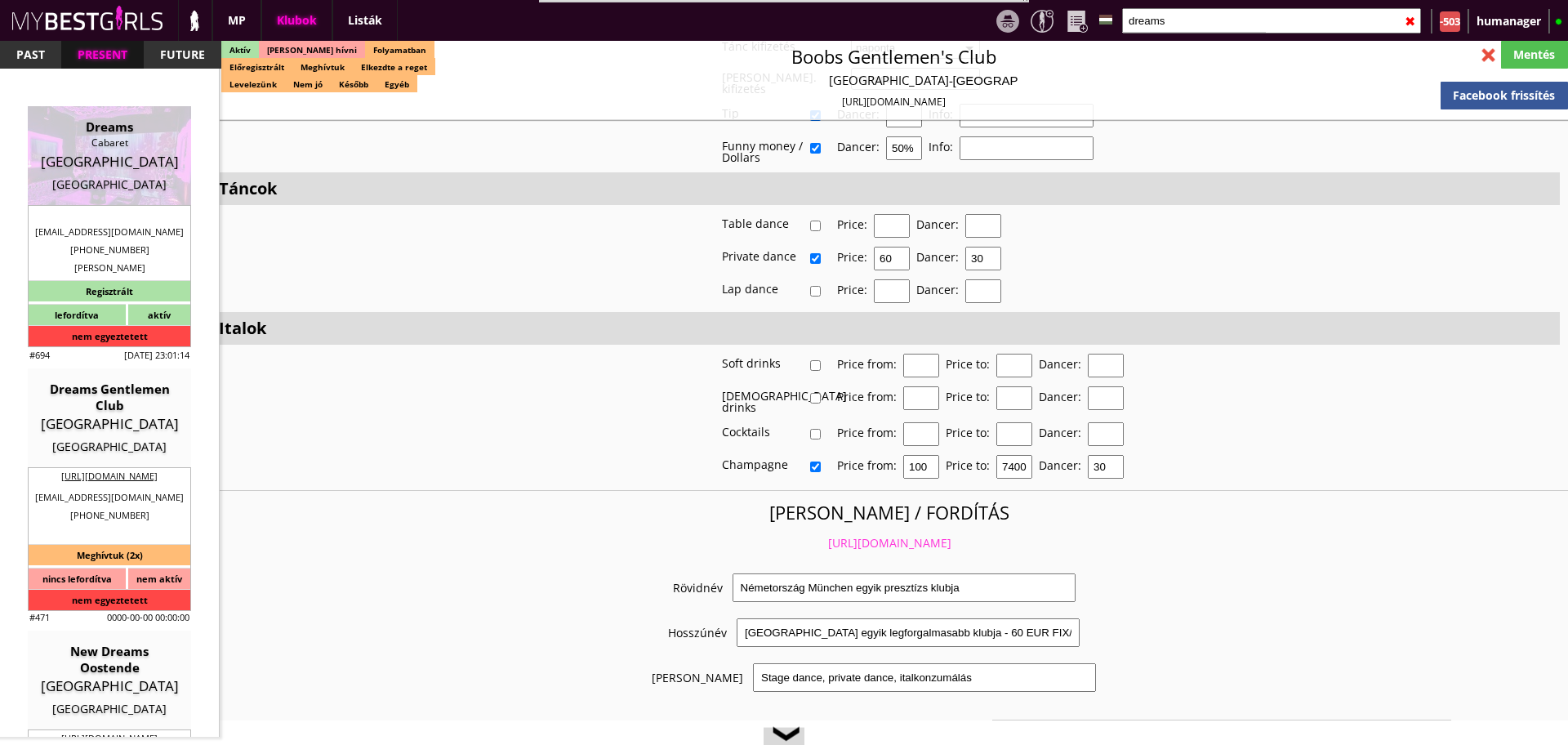
type input "1839"
type input "Luxembourg"
type input "23,rue Joseph Junck"
type input "Mohamed"
type input "Mkhinini"
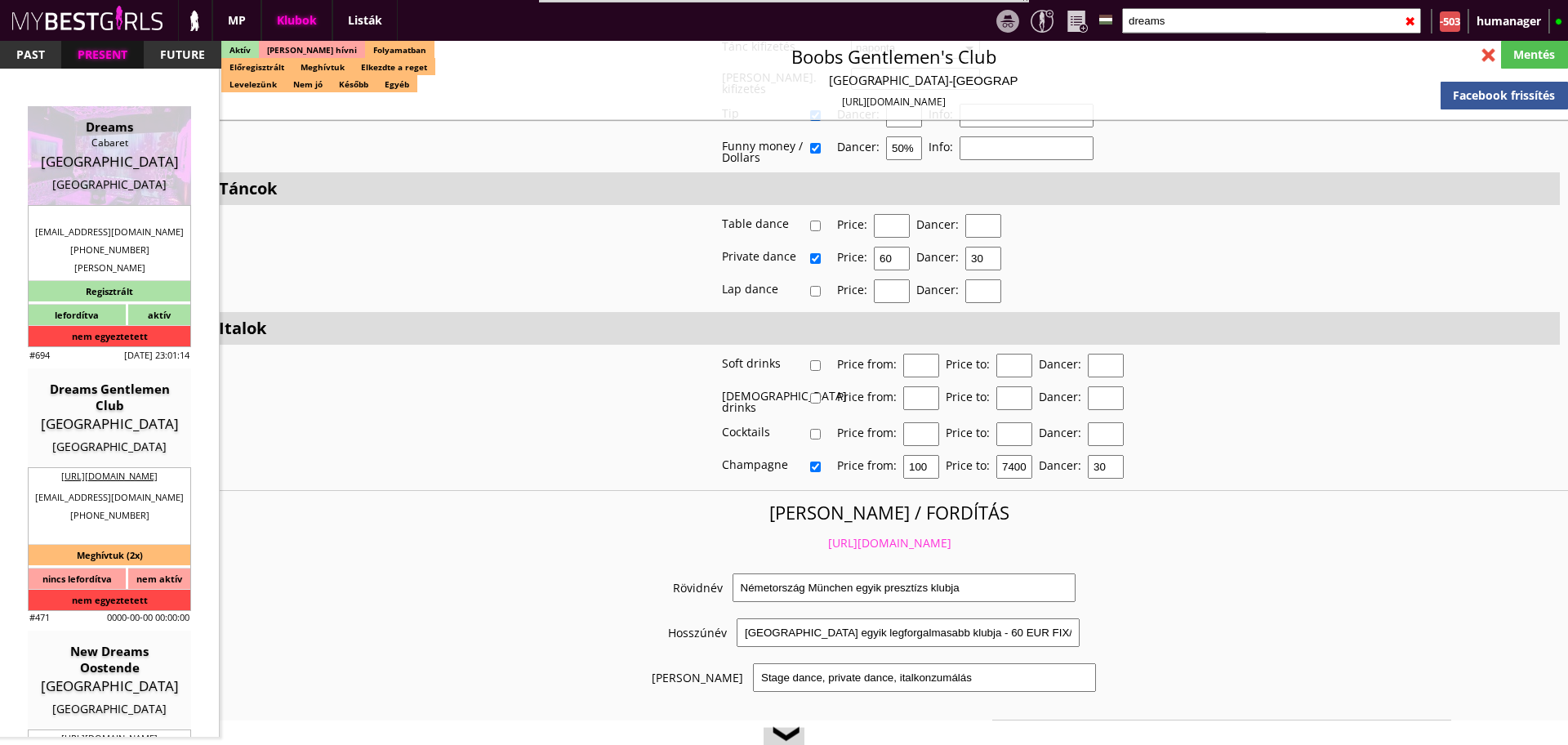
type input "352"
type input "691889567"
type input "mohamed.mkh@hotmail.fr"
type input "Andreea"
type input "Mkhinini"
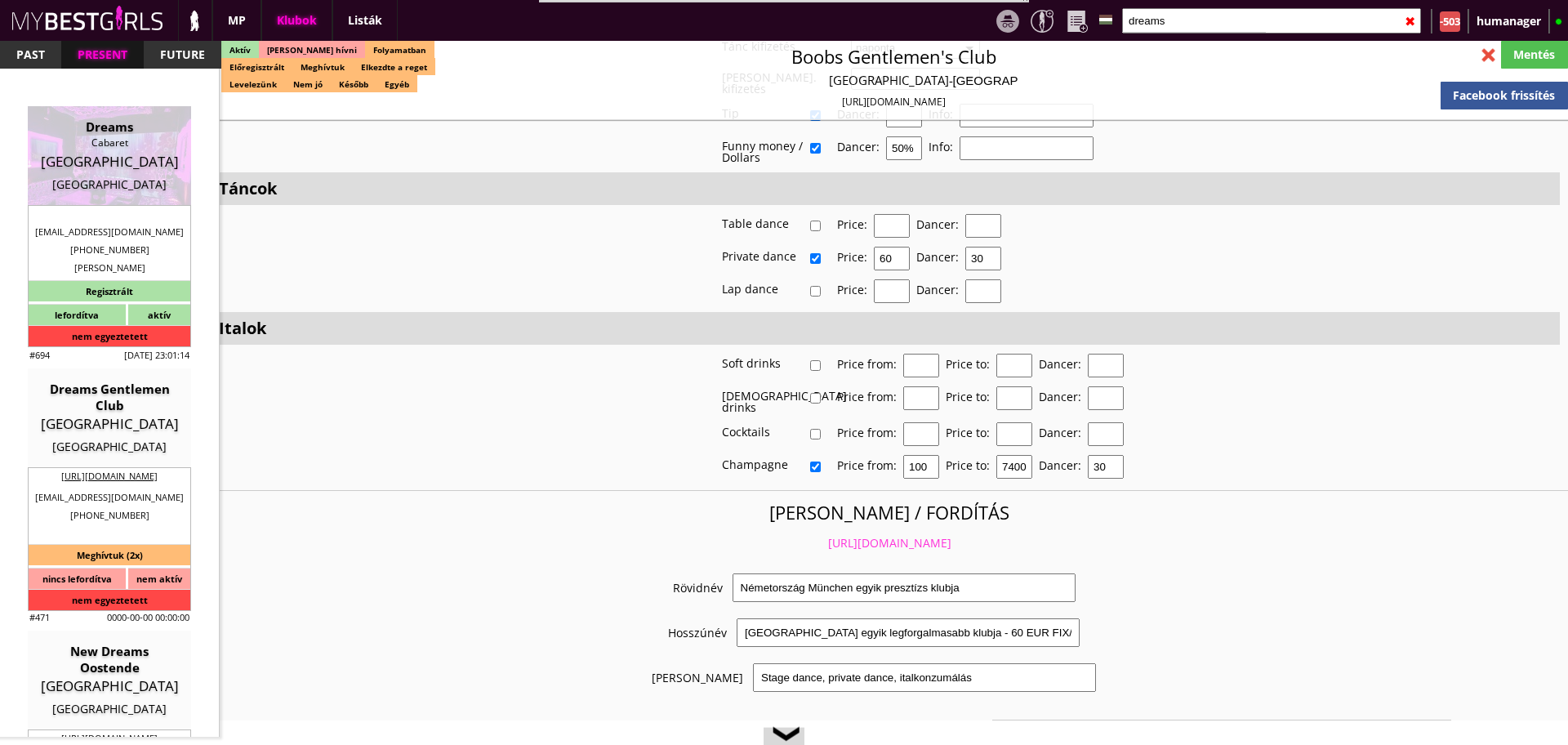
type input "352"
type input "691133251"
type input "andreeadima14@gmail.com"
type input "11"
type input "4"
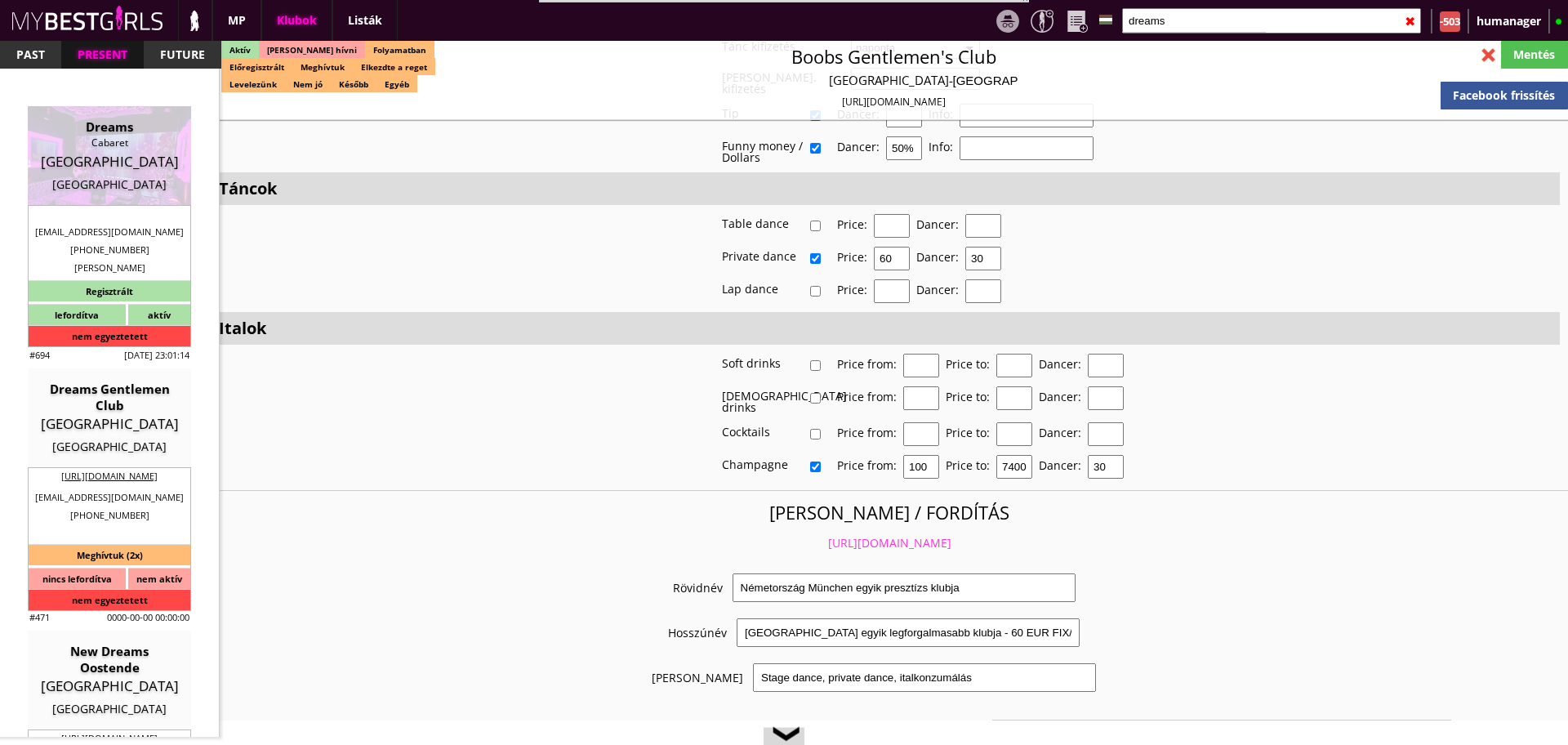
type input "30"
select select "days"
type input "14"
select select "days"
select select "apartmant"
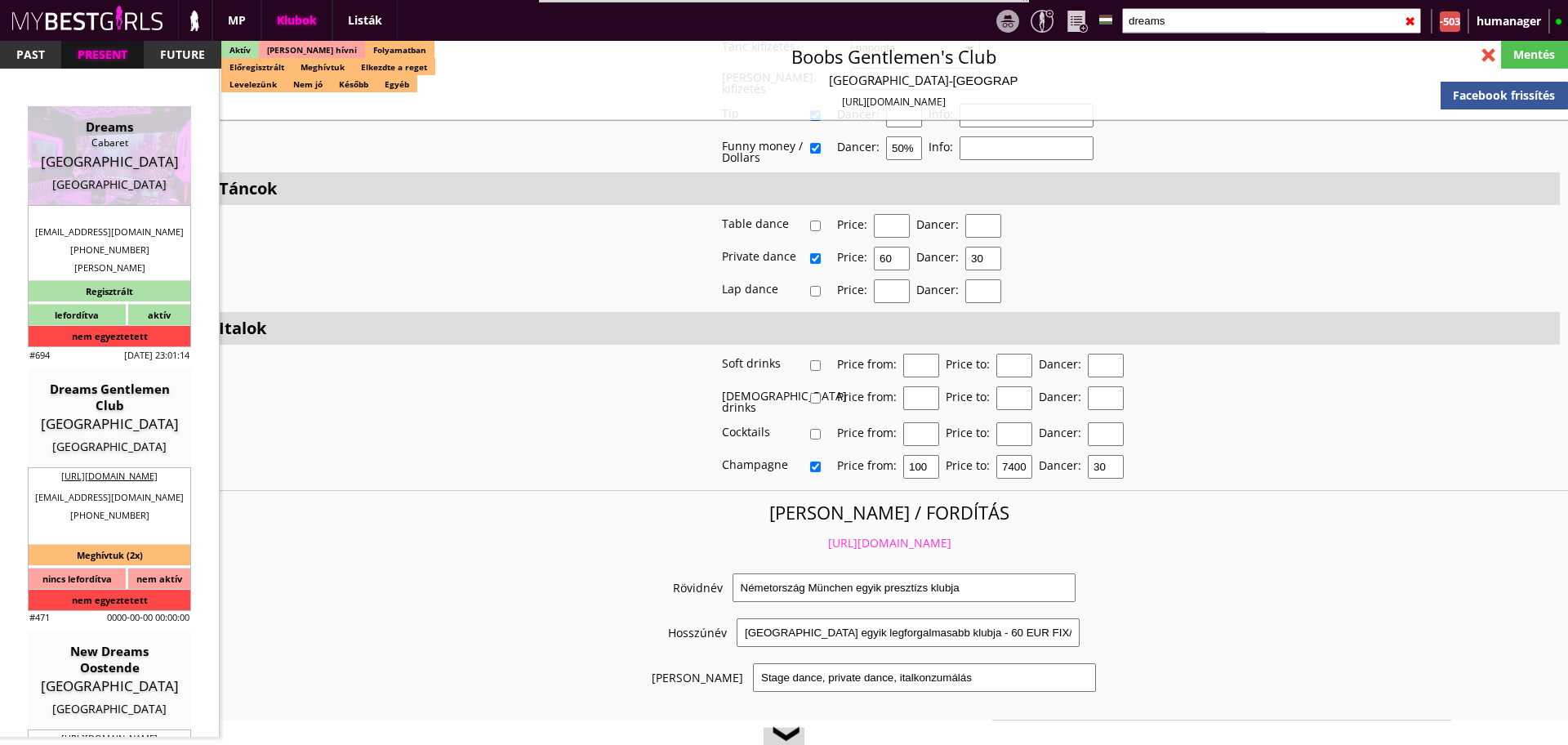
type input "15.00"
type input "2"
checkbox input "true"
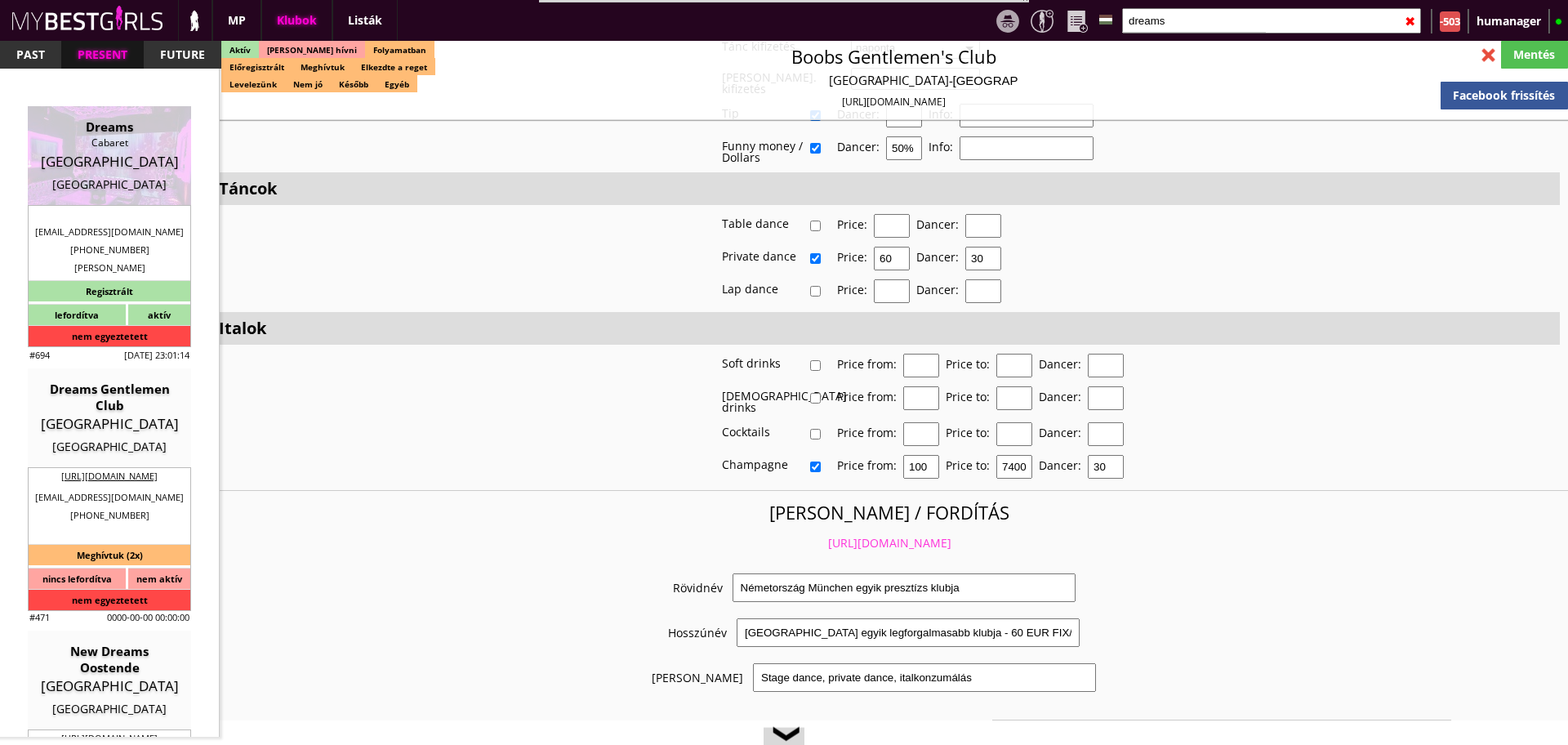
checkbox input "false"
checkbox input "true"
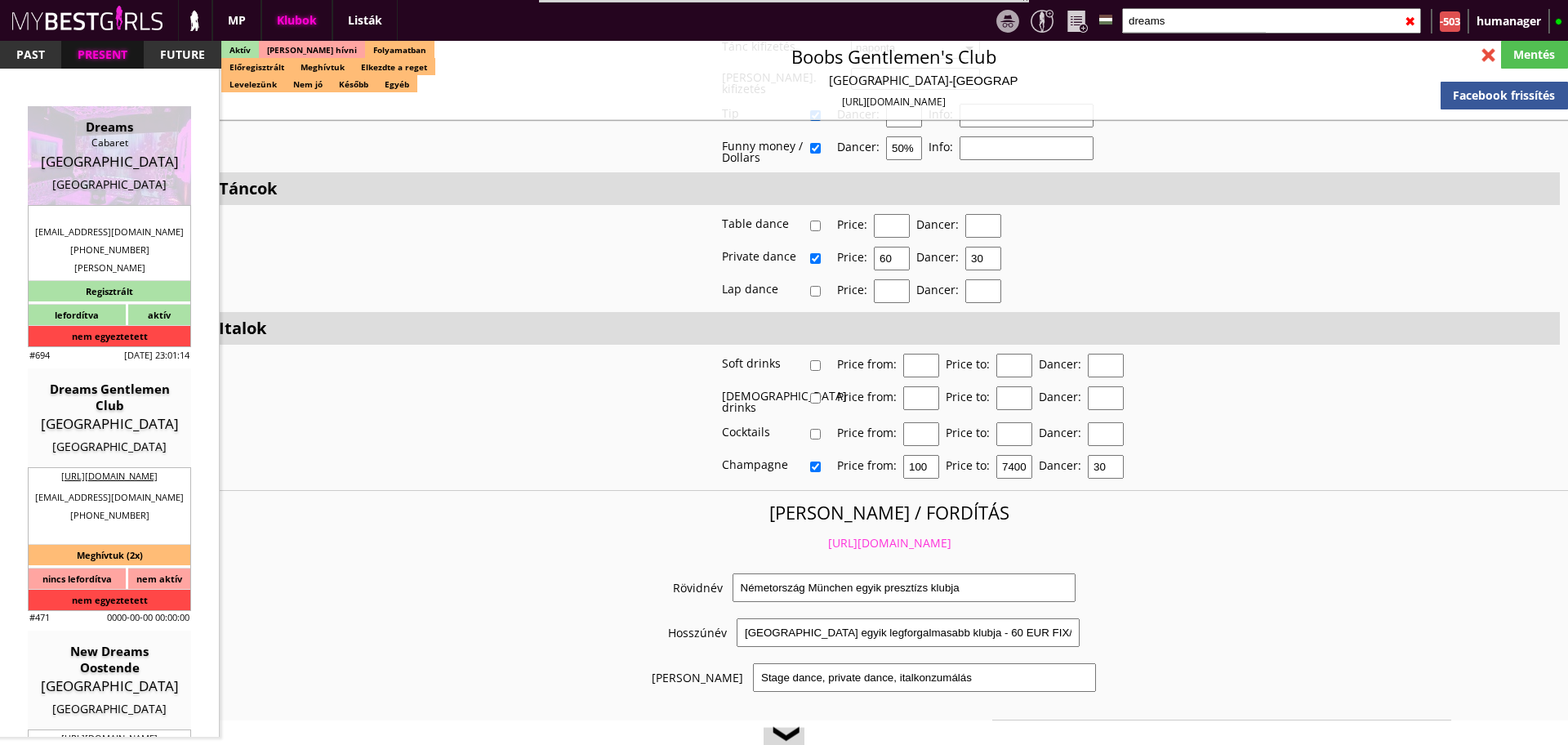
checkbox input "true"
type input "6"
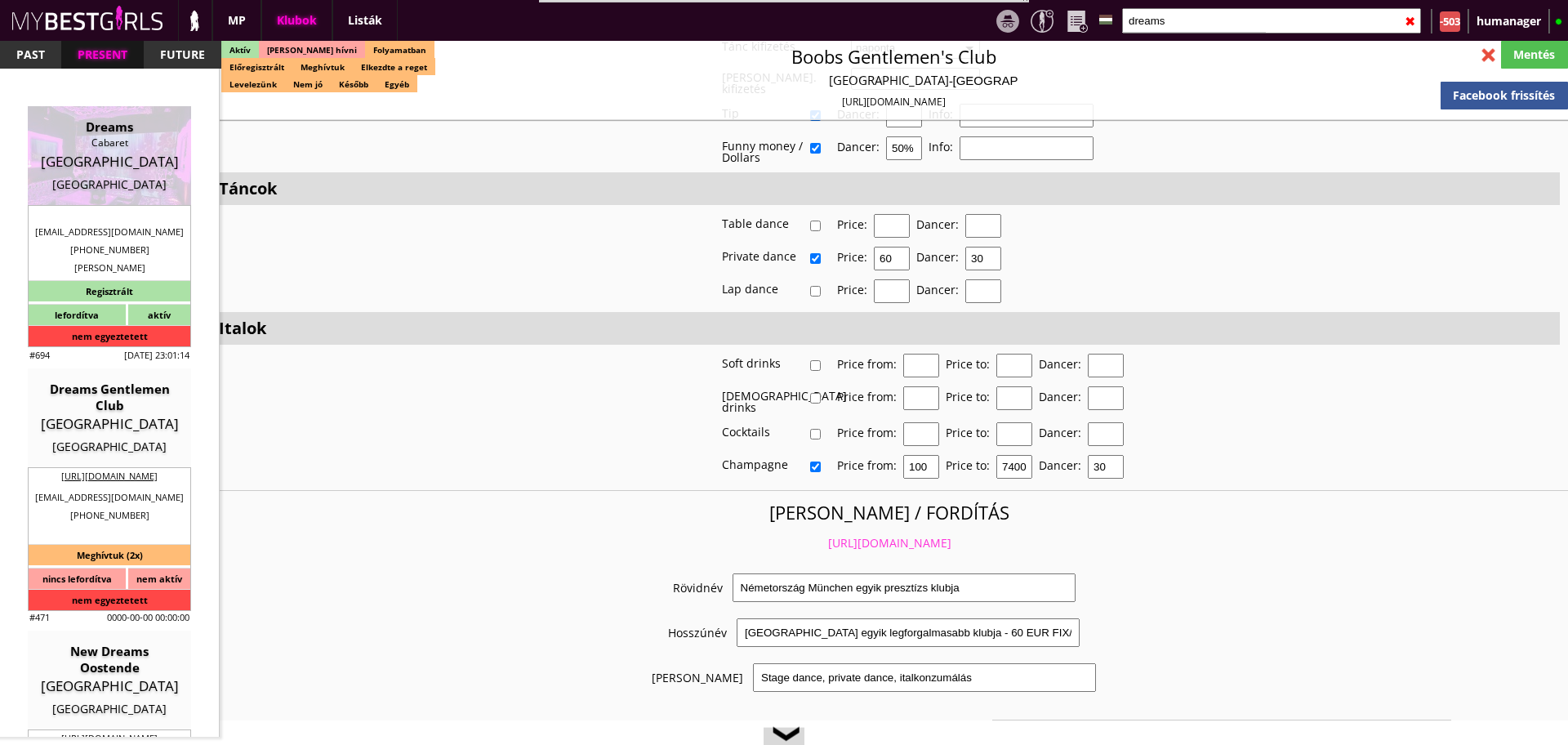
checkbox input "true"
type input "3"
type input "2"
type input "1200"
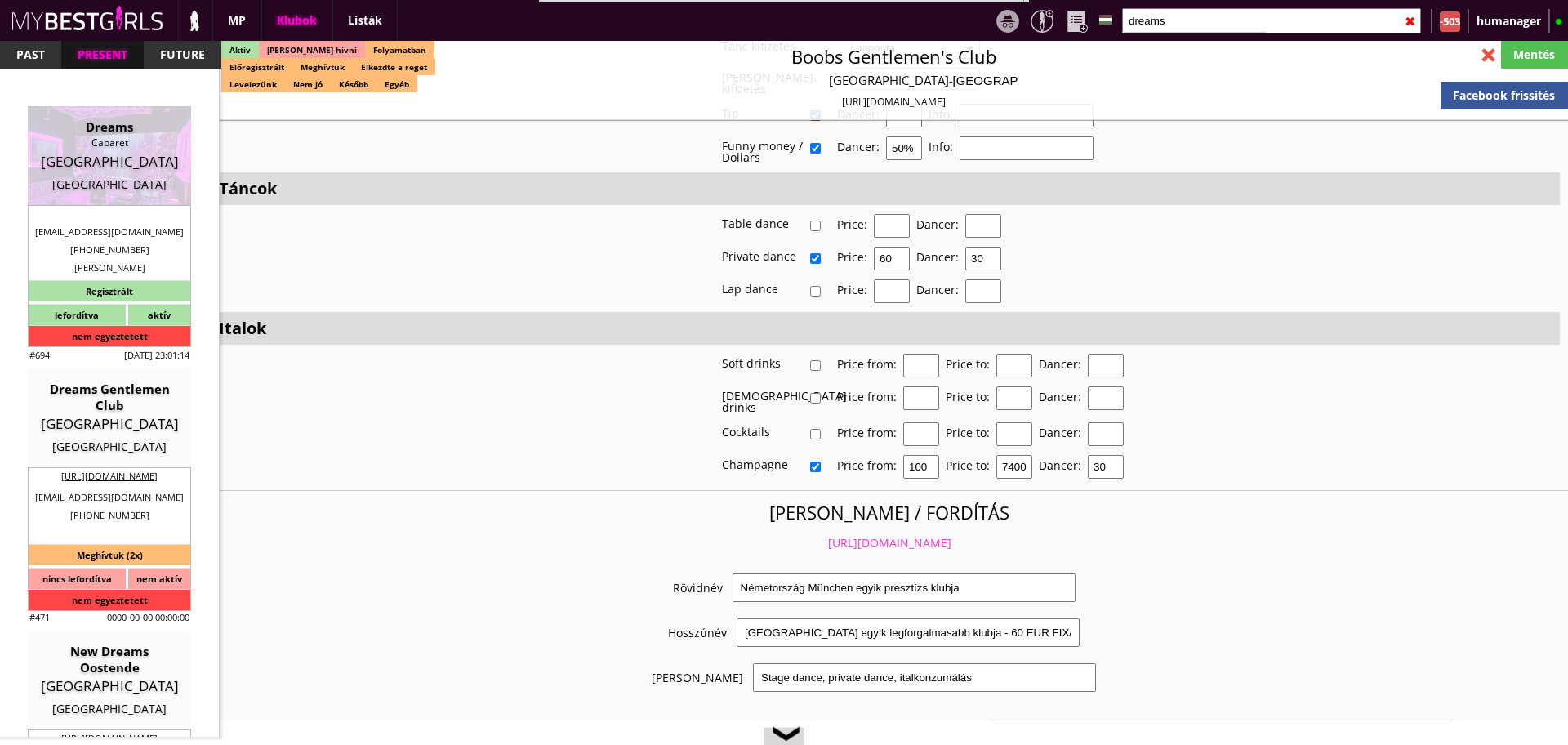
type input "70.00"
type input "0.00"
select select "weekly"
checkbox input "true"
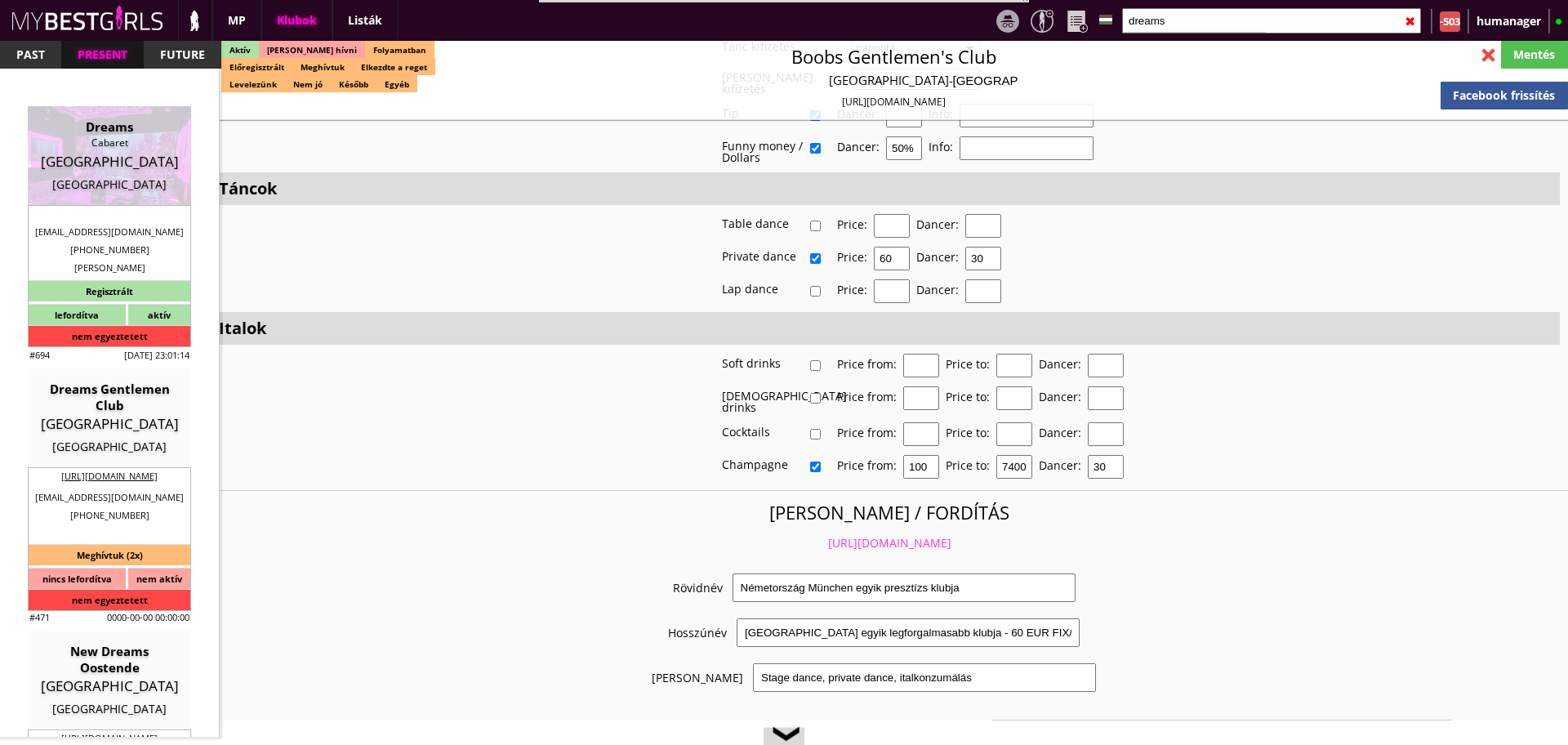
type input "100%"
checkbox input "true"
type input "50%"
checkbox input "true"
type input "100"
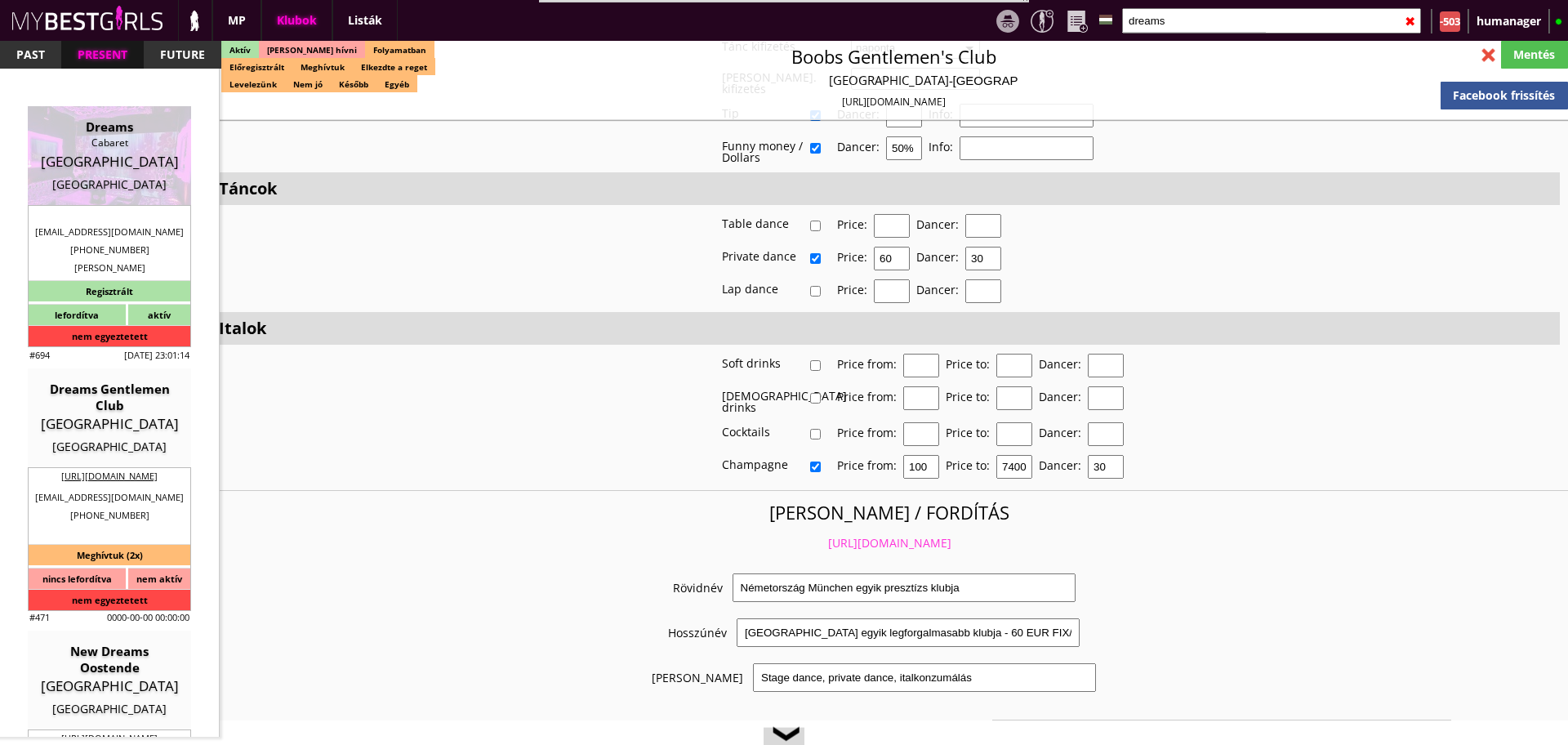
type input "30"
checkbox input "true"
type input "30"
type input "8000"
type input "20"
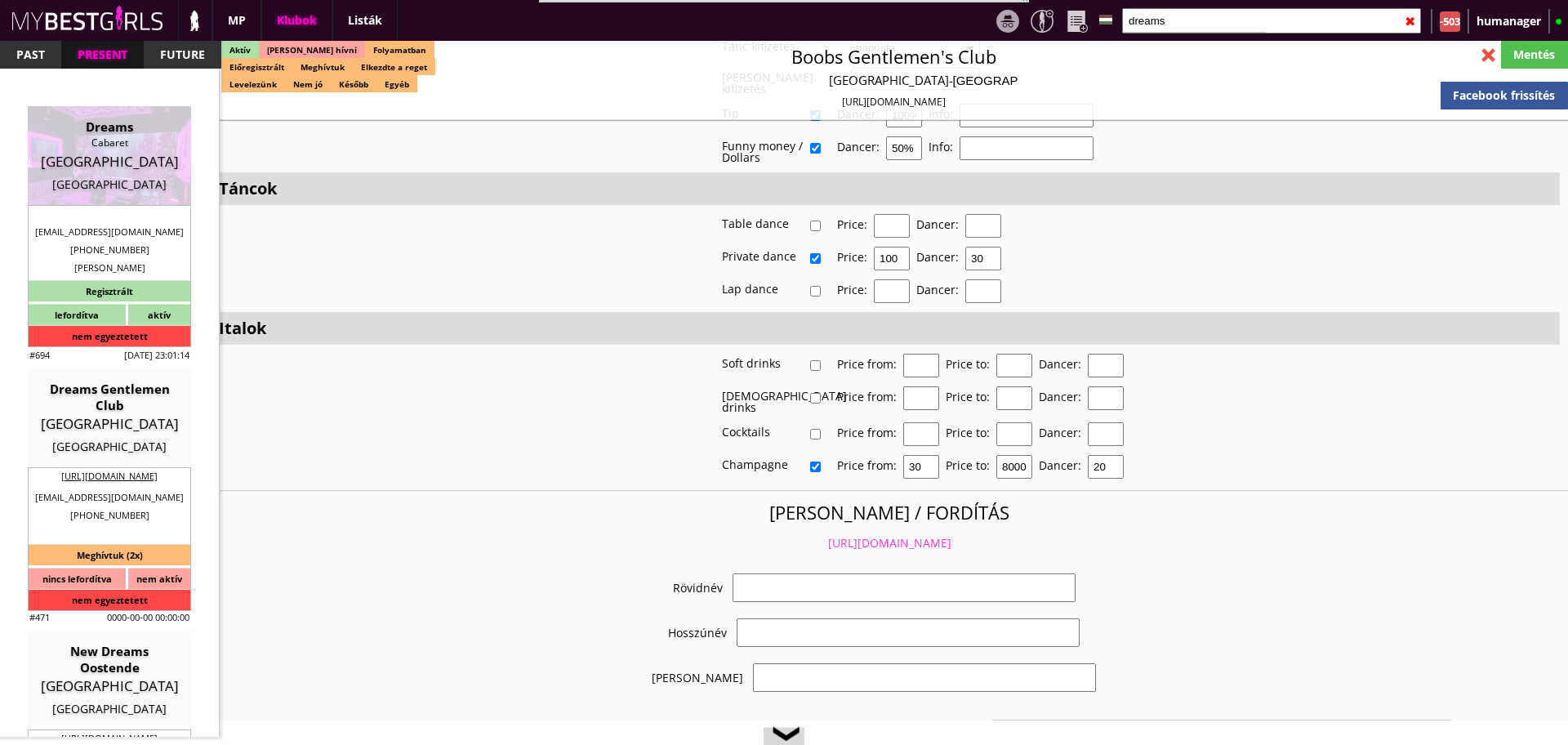
select select "andreeadima14@gmail.com"
checkbox input "true"
type input "Luxembourgi táncosmunka, 70 EUR fix"
type input "Táncosmunka, igényes clubban 70 EUR napi fixel"
type input "Tánc, italkonzumálás"
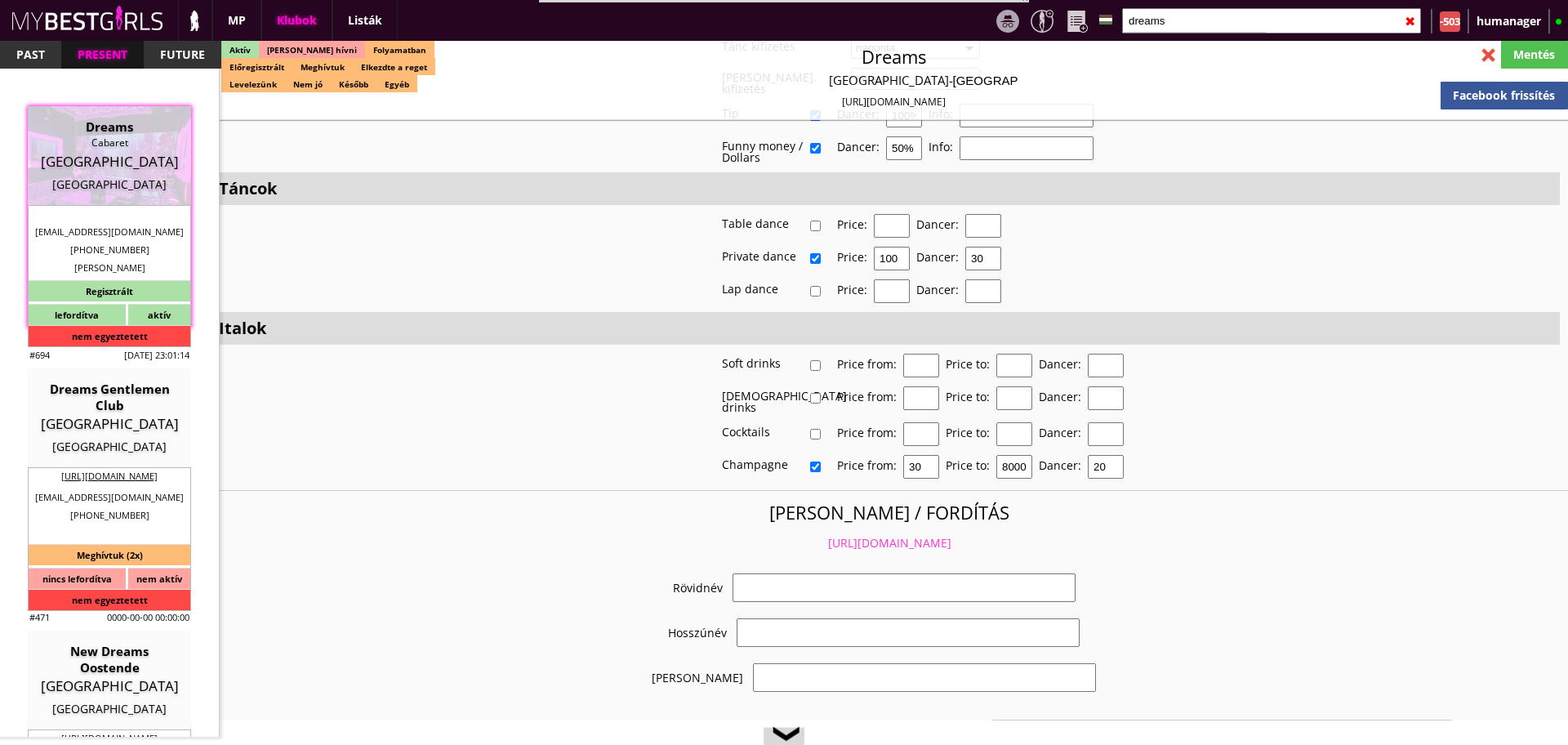
type textarea "Country: Luxembourg Travel: with driver or with plane Min stay: 2 weeks Average…"
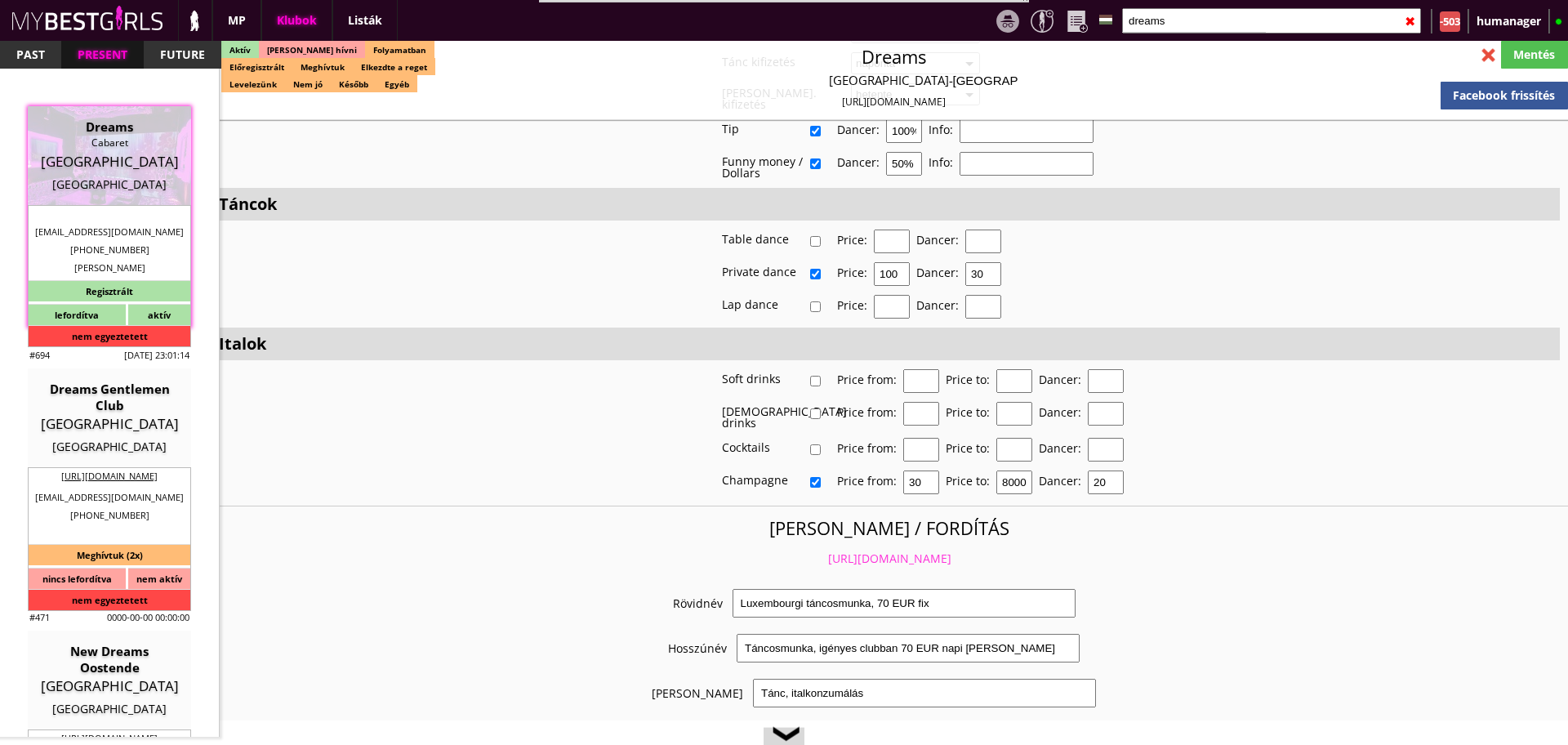
click at [828, 551] on link "https://mybestgirls.com/luxembourgi-tancosmunka,-70-eur-fix" at bounding box center [890, 558] width 124 height 15
click at [1174, 25] on input "dreams" at bounding box center [1271, 21] width 299 height 26
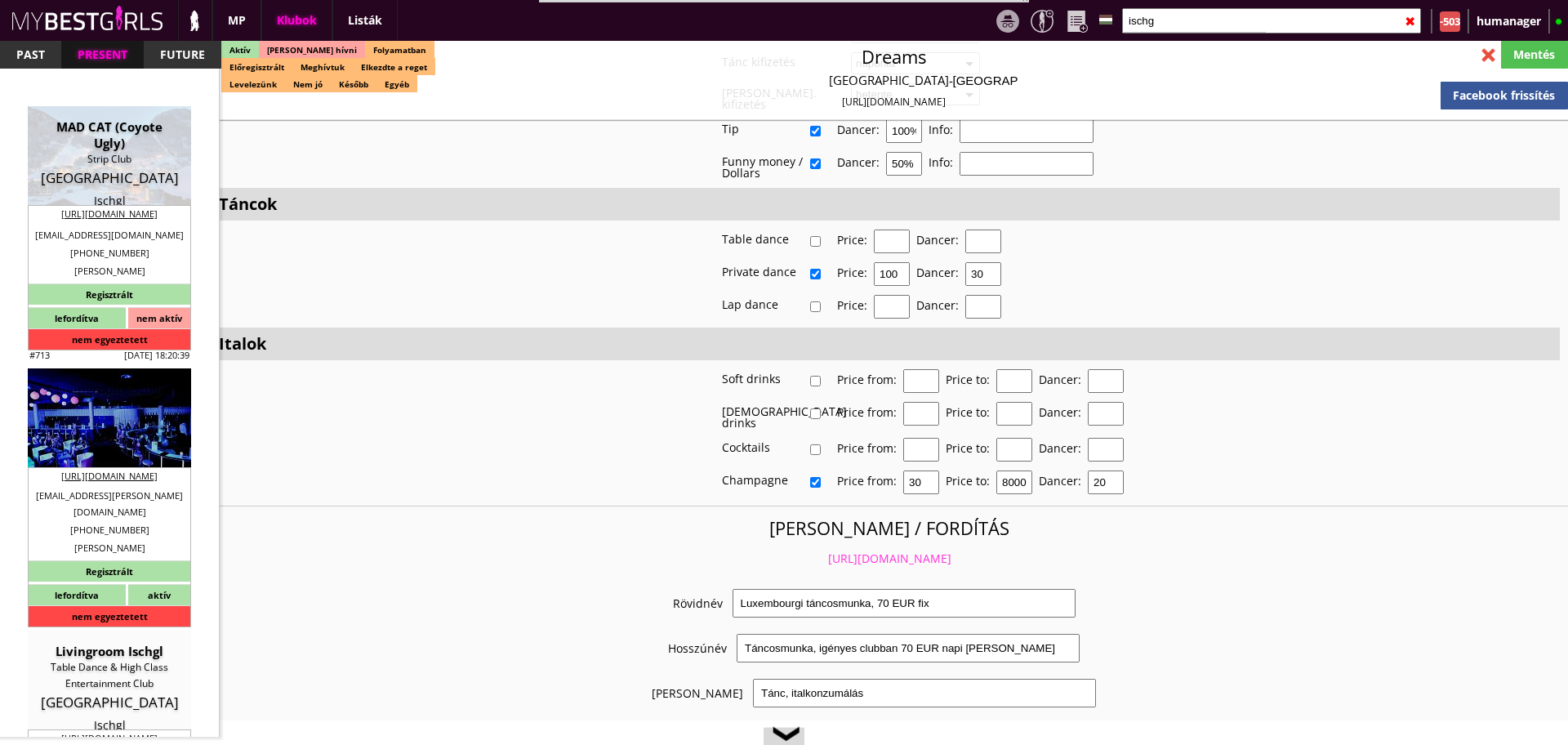
type input "ischg"
click at [109, 415] on div "High Class Entertainment Club & Table Dance" at bounding box center [109, 413] width 139 height 32
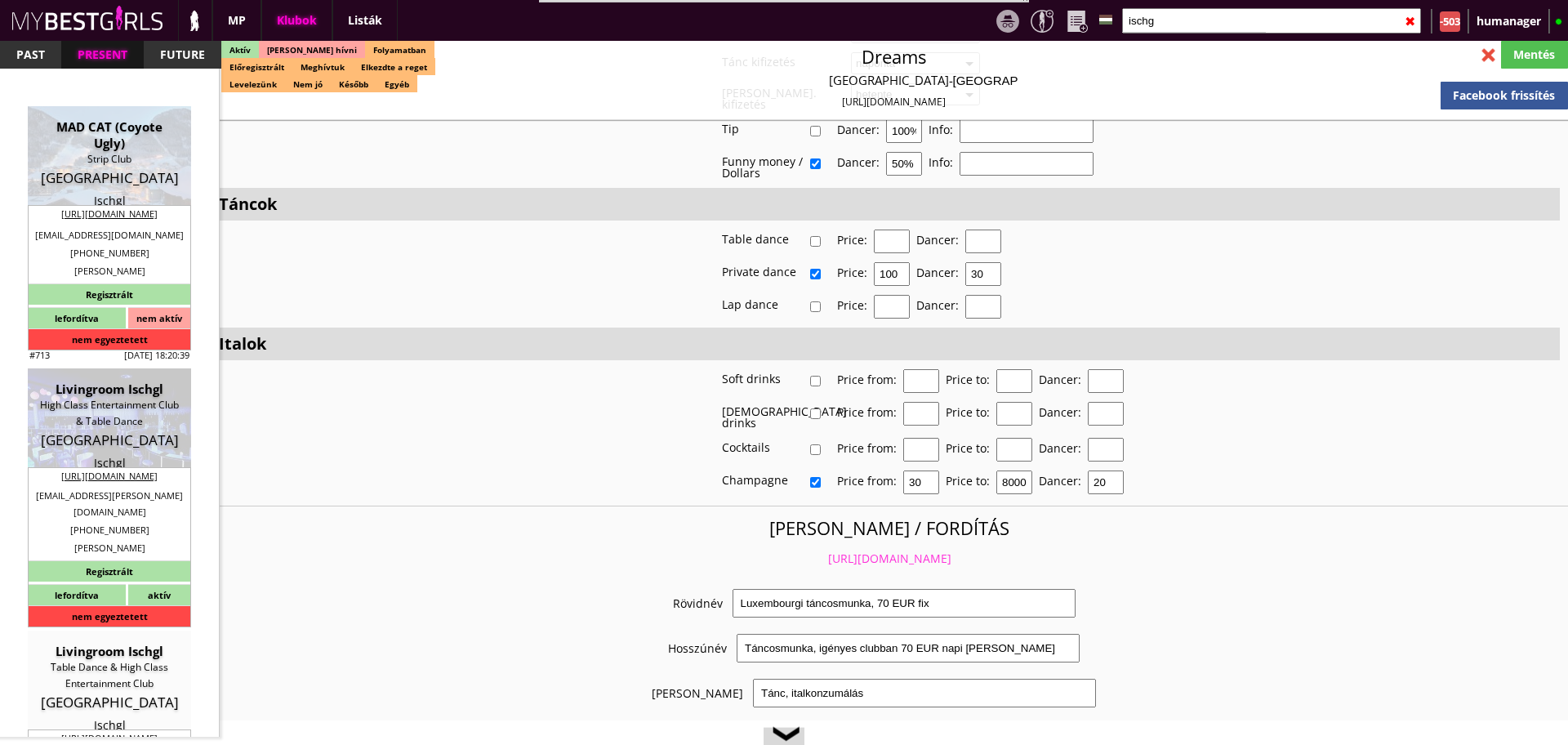
type input "Ischgl"
checkbox input "false"
type textarea "KORÁBBI SZÁMLÁZÁSI CÍMÜK: PINOCCHIO Gastronomie GmbH ATU74995428 AT-6890 Lusten…"
type input "15.00"
type input "EUR"
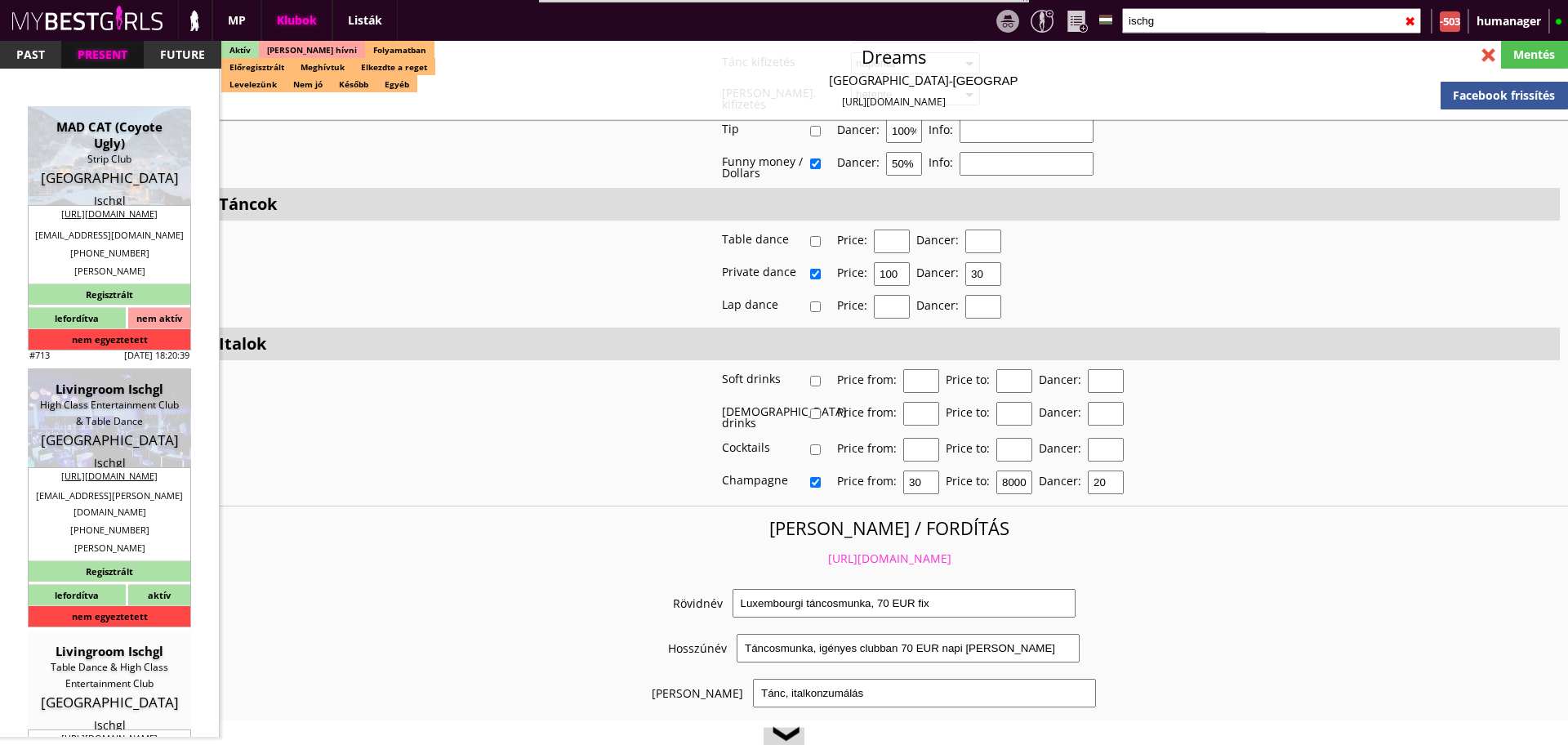
type input "Livingroom Ischgl"
type input "High Class Entertainment Club & Table Dance"
type input "6561"
type input "Dorfstraße 97 6561 Ischgl"
type input "+49"
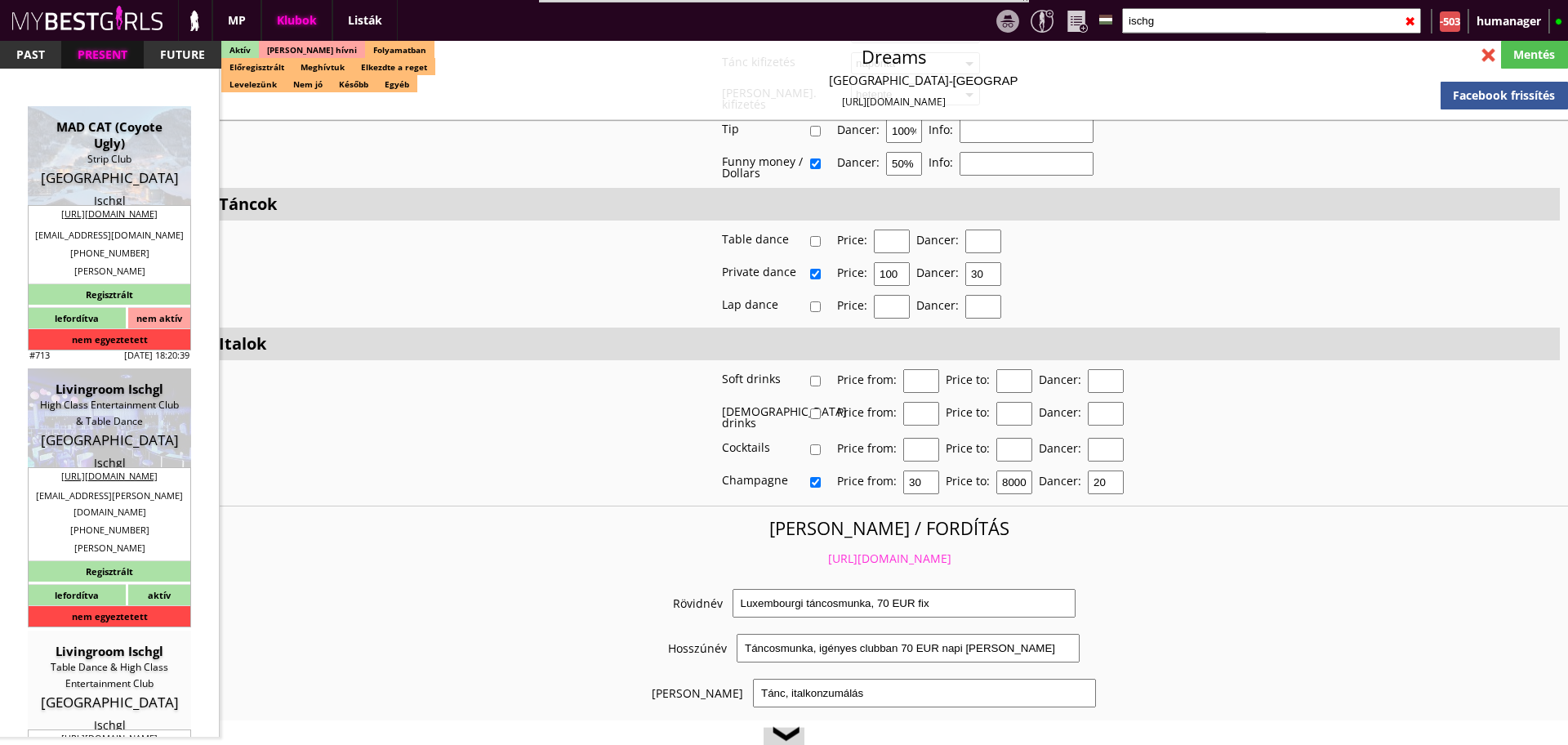
type input "15233720857"
type input "info@livingroom-ischgl.com"
type input "http://Livingroom-ischgl.com"
type textarea "Tyson Entertainment GmbH ATU79949512 AT-6890 Lustenau Enga 13"
type input "Tyson Entertainment GmbH"
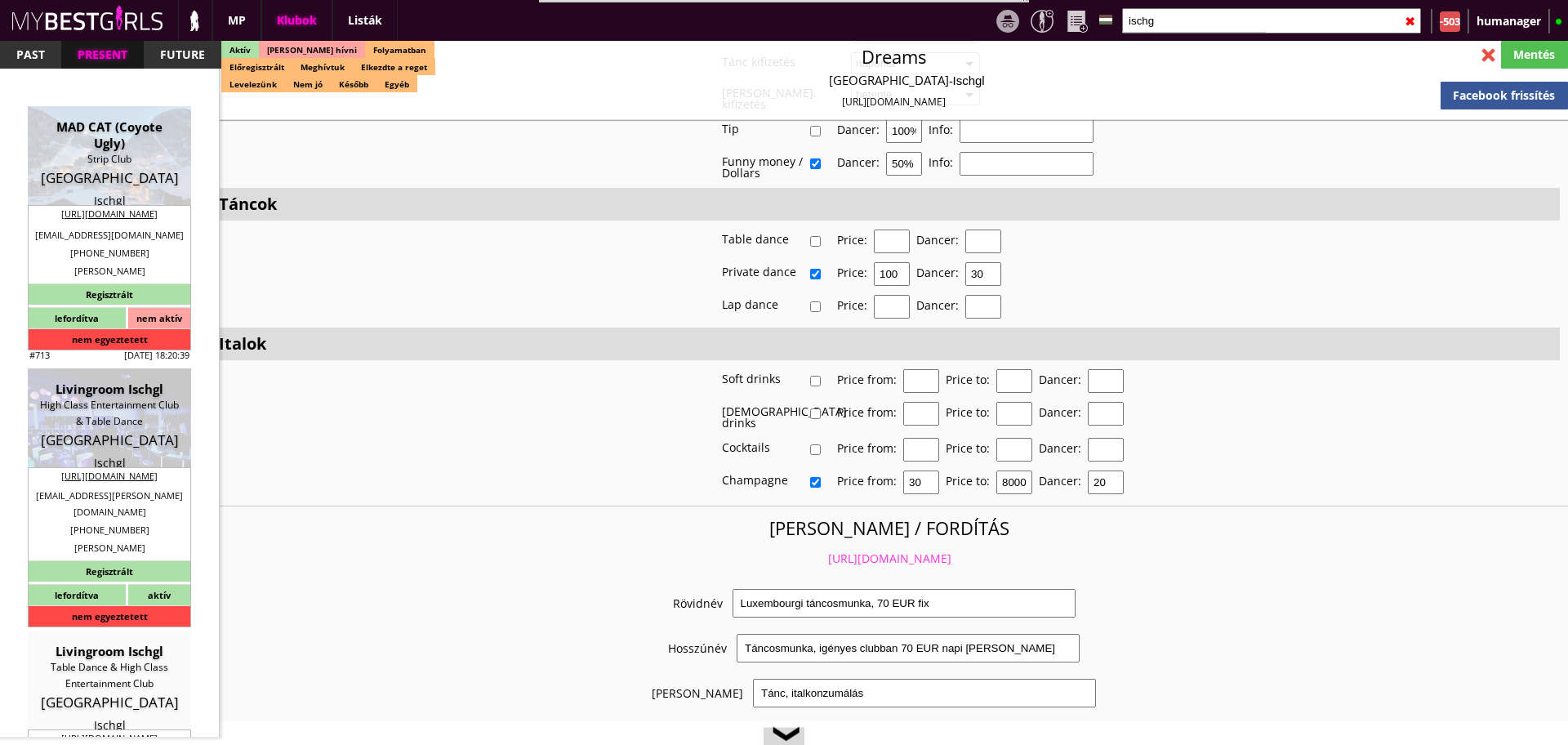
type input "ATU79949512"
type input "AT-6890"
type input "Lustenau"
type input "Enga 13"
type input "Oliver"
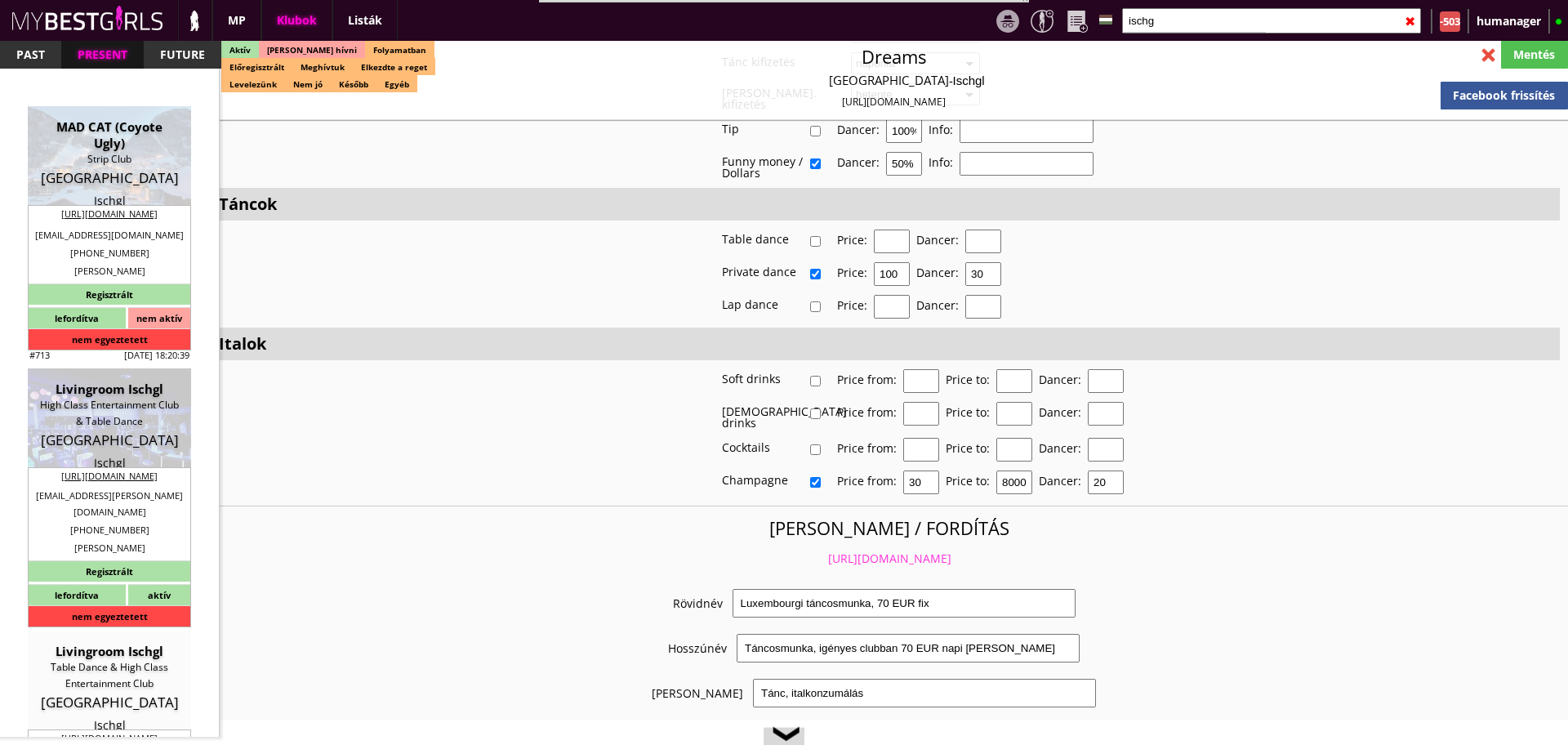
type input "Bösch"
type input "43"
type input "69912480577"
type input "oliver.bösch@gmail.con"
type input "Manu"
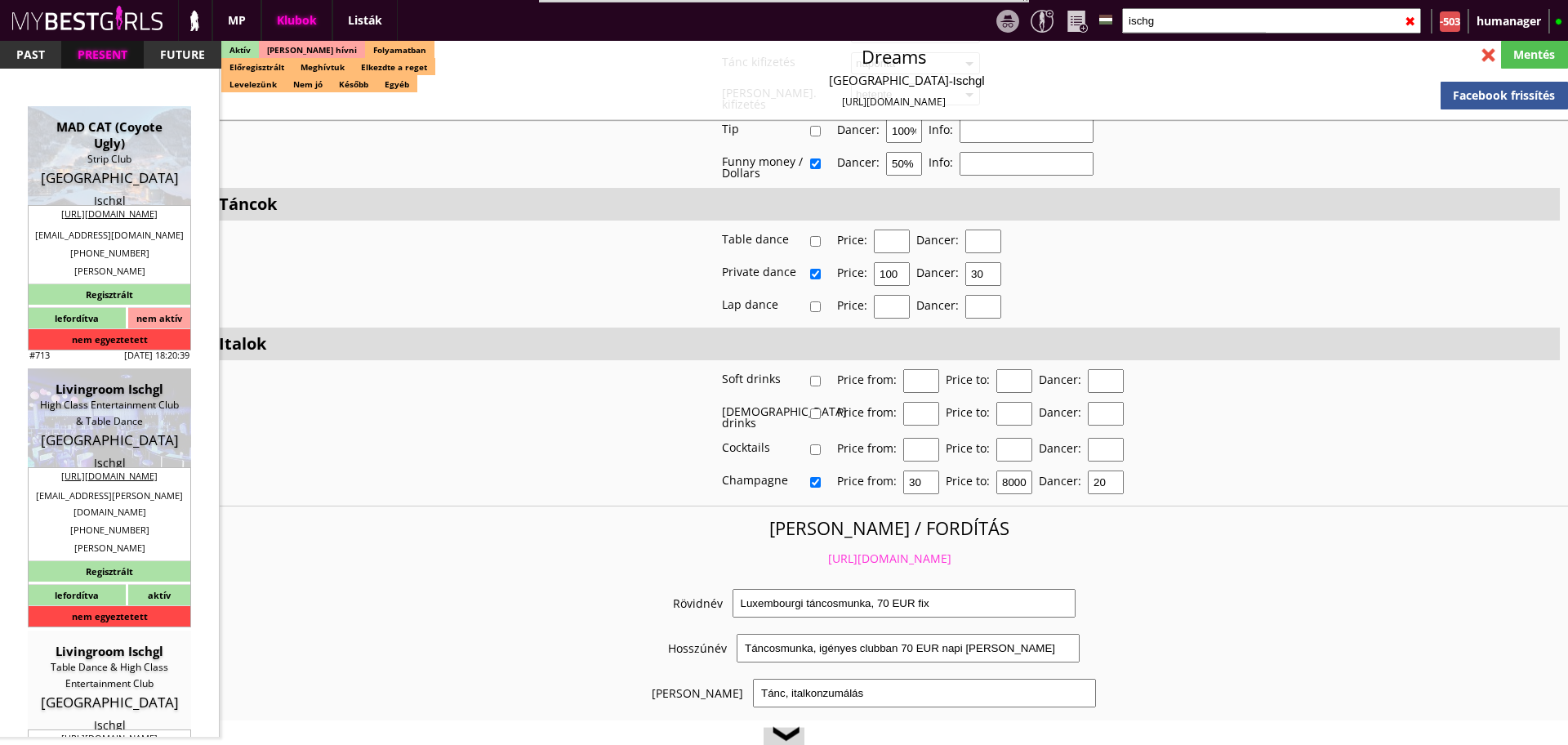
type input "Manka"
type input "+49"
type input "15233720857"
type input "manu.rief@web.de"
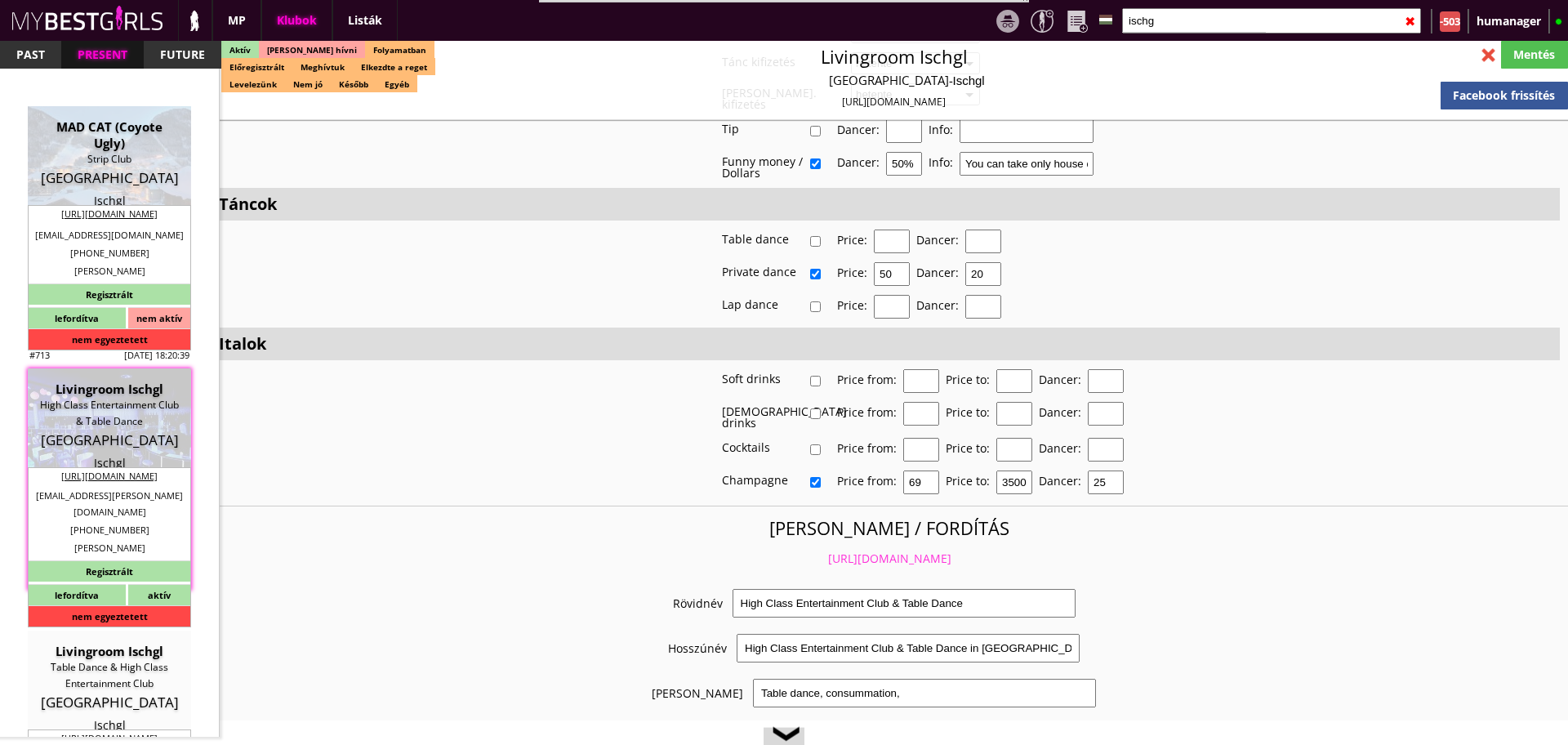
click at [863, 551] on link "https://mybestgirls.com/high-class-entertainment-club-&-table-dance" at bounding box center [890, 558] width 124 height 15
